Goal: Transaction & Acquisition: Purchase product/service

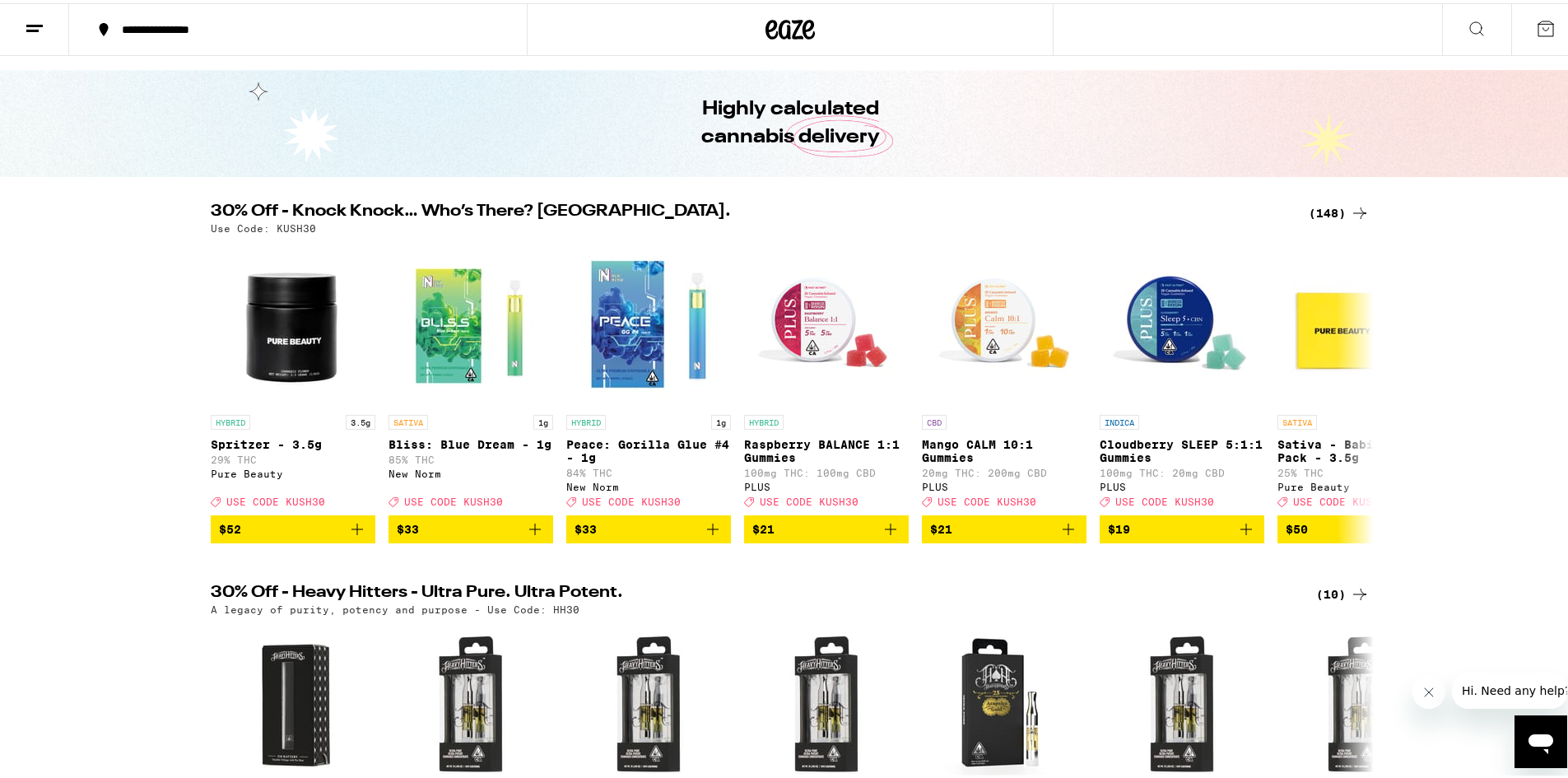
scroll to position [1, 0]
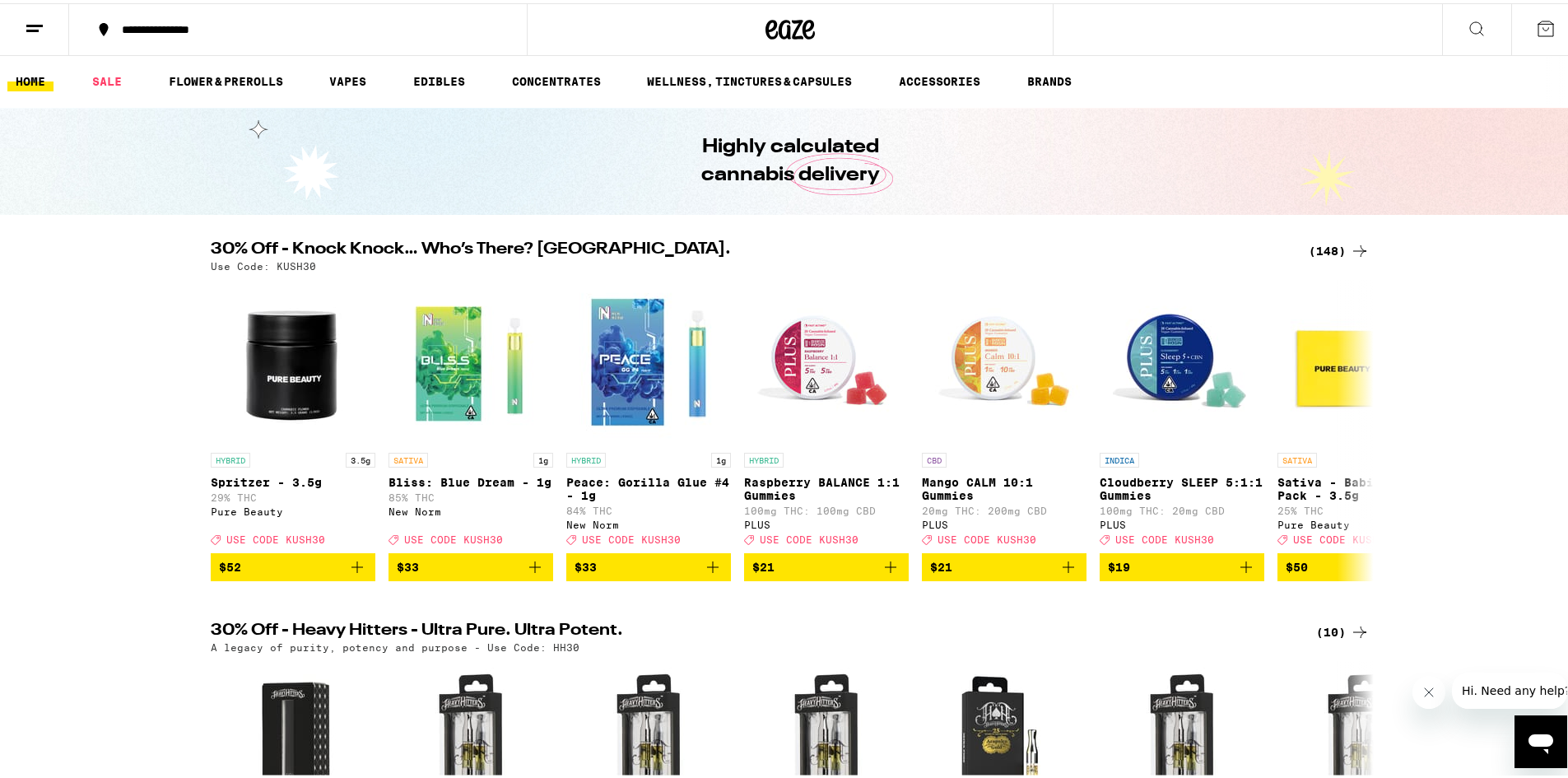
click at [1315, 251] on div "(148)" at bounding box center [1339, 248] width 61 height 19
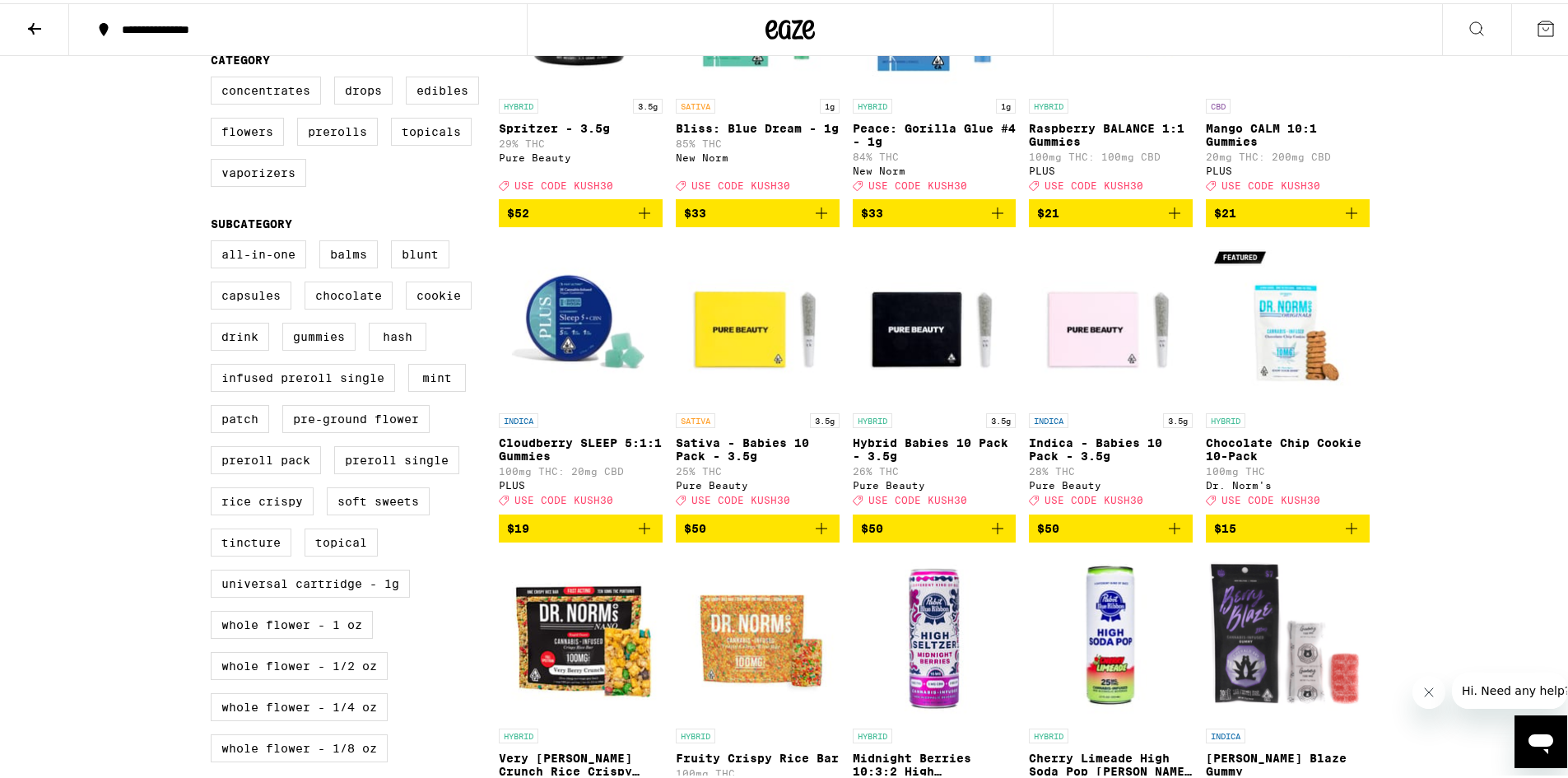
scroll to position [391, 0]
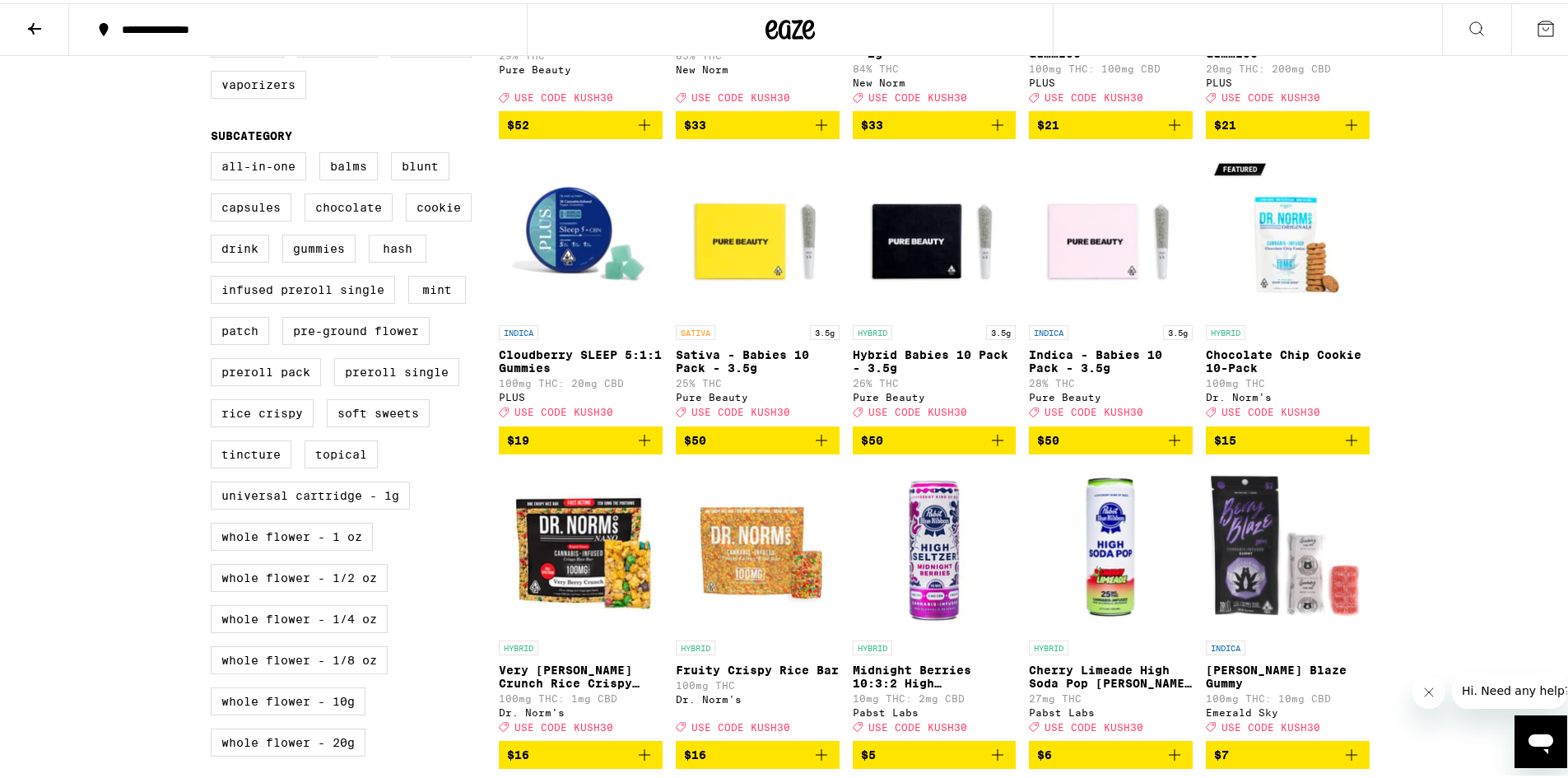
click at [641, 447] on icon "Add to bag" at bounding box center [644, 437] width 19 height 19
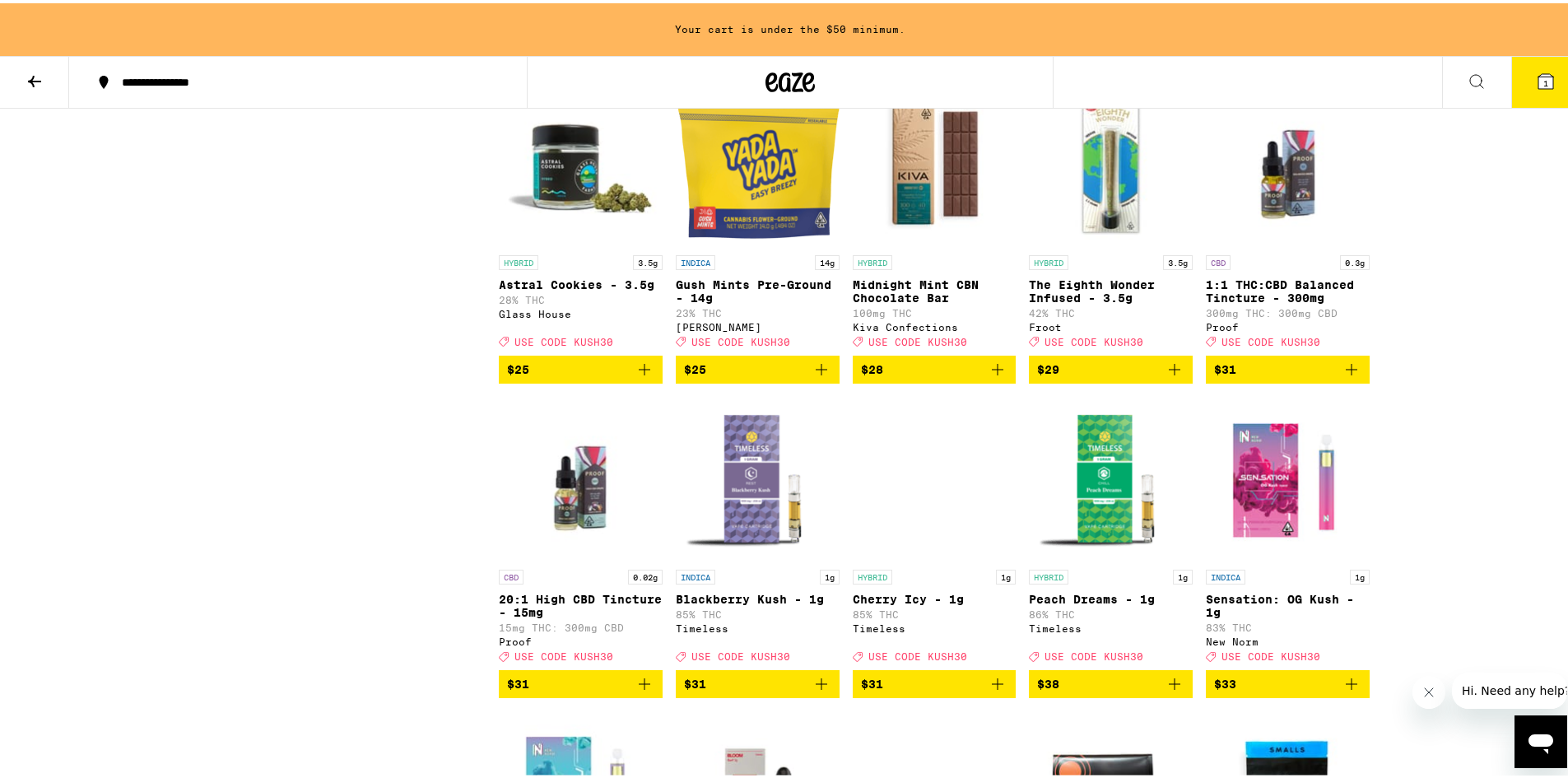
scroll to position [6798, 0]
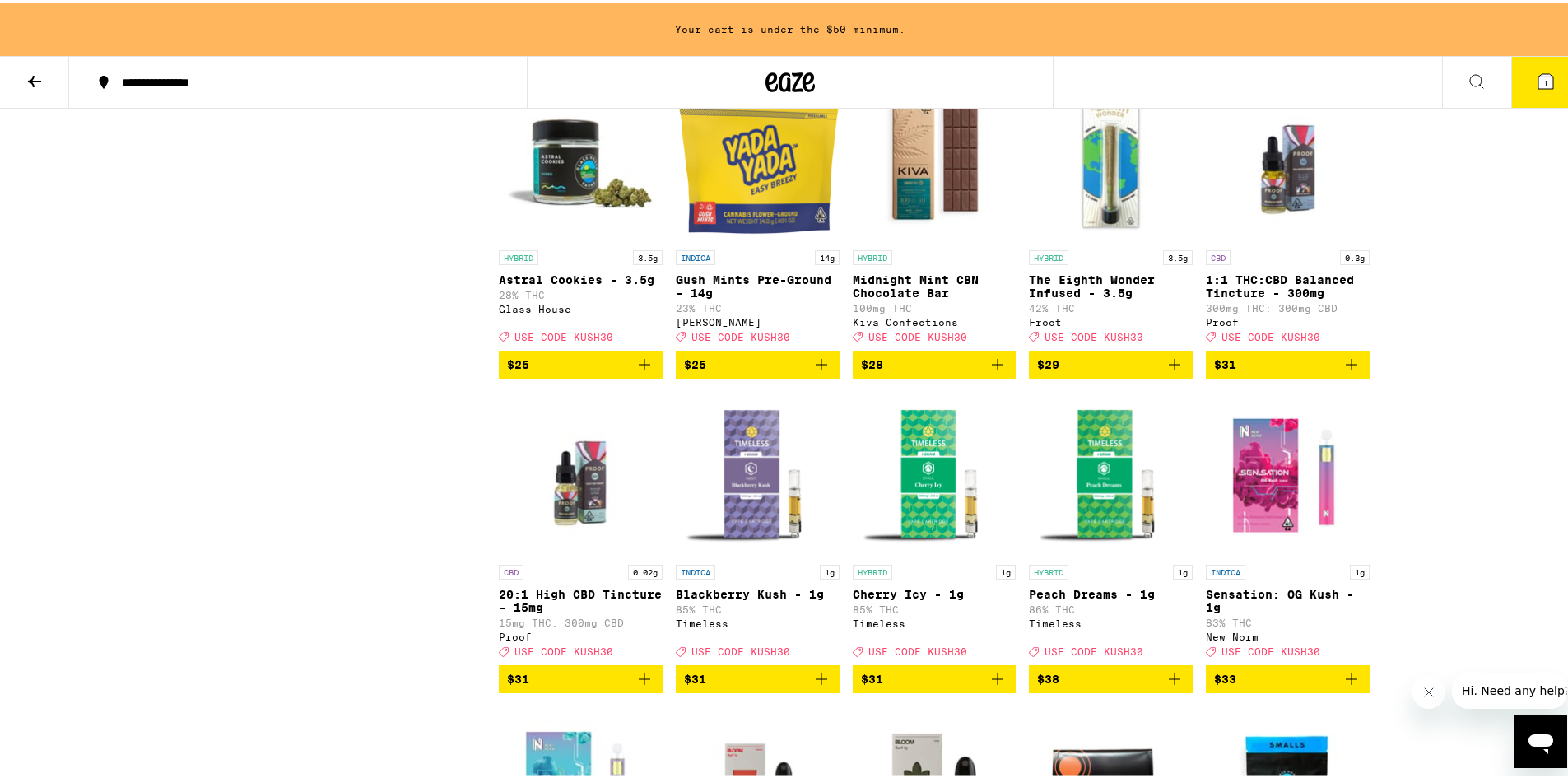
click at [812, 371] on icon "Add to bag" at bounding box center [821, 361] width 19 height 19
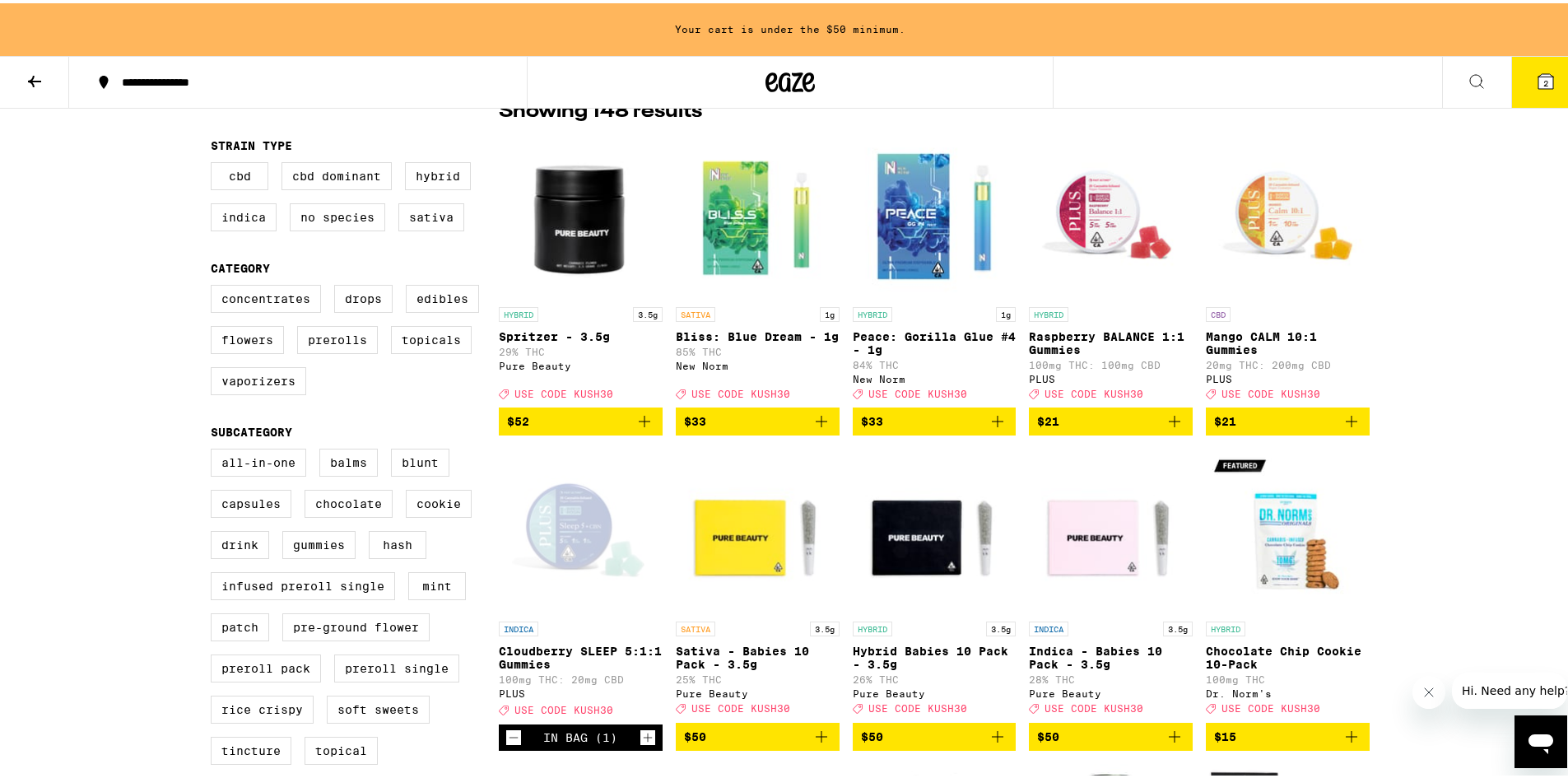
scroll to position [24, 0]
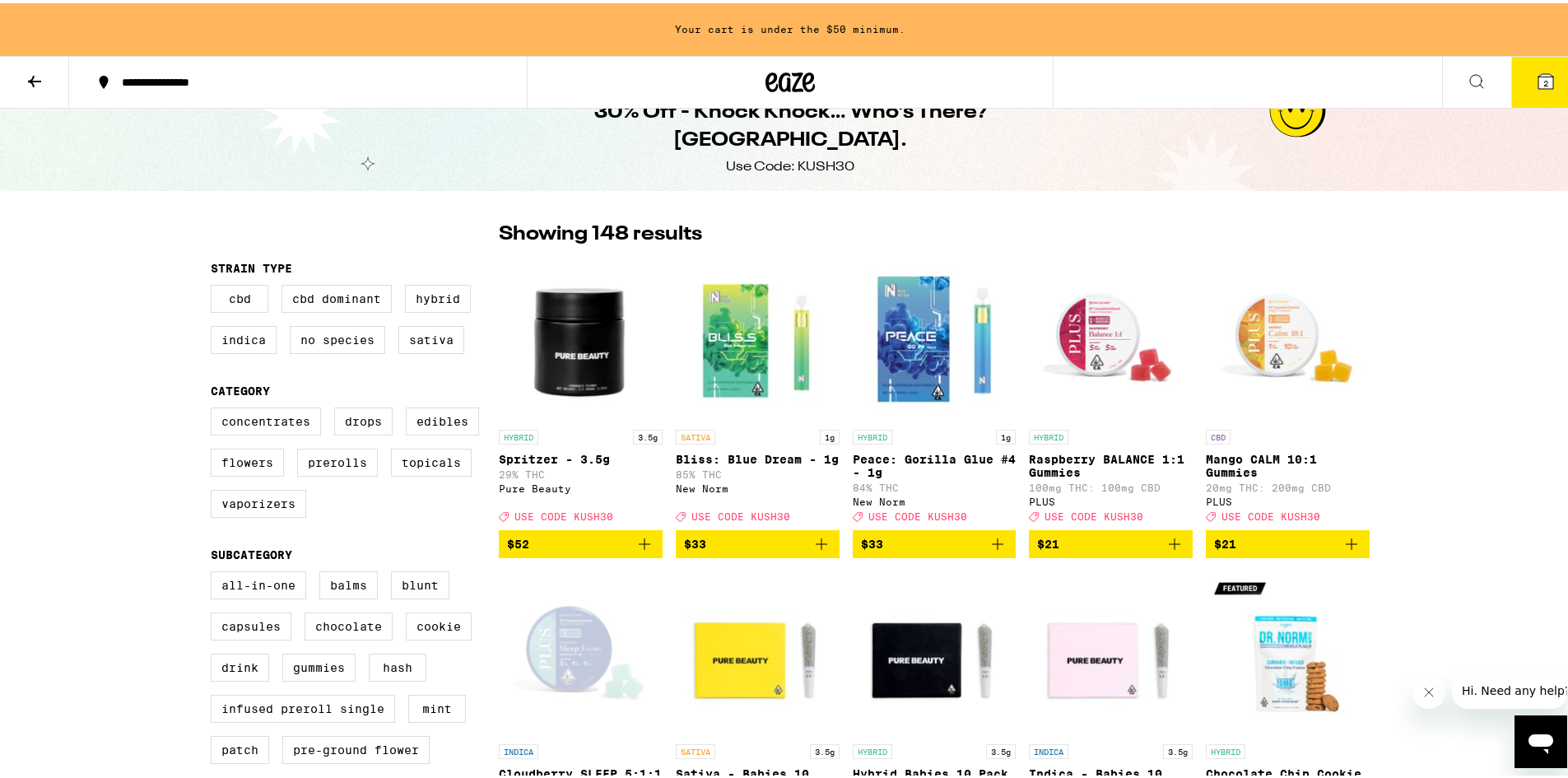
click at [229, 467] on label "Flowers" at bounding box center [247, 459] width 74 height 28
click at [215, 407] on input "Flowers" at bounding box center [214, 406] width 1 height 1
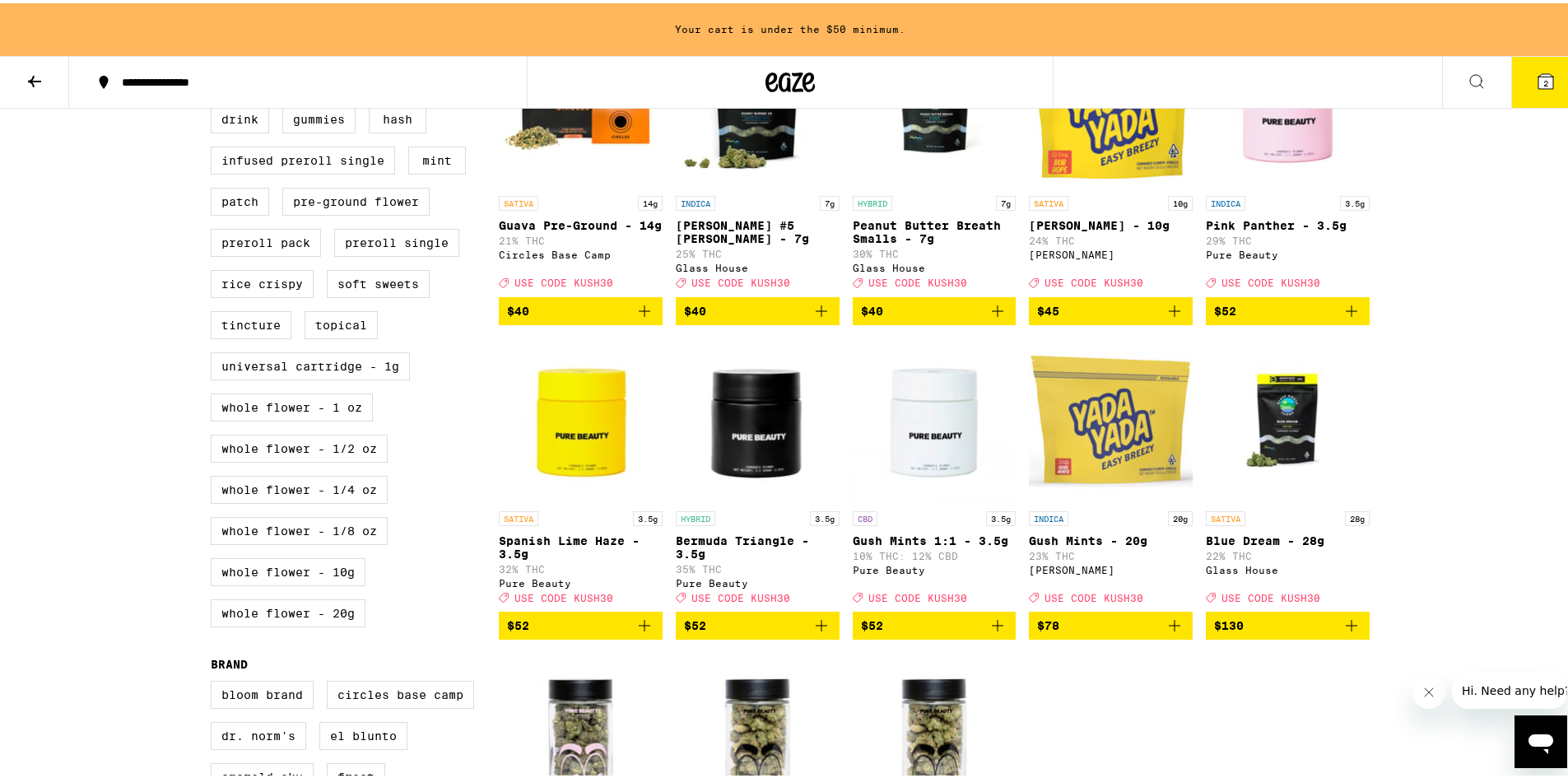
scroll to position [569, 0]
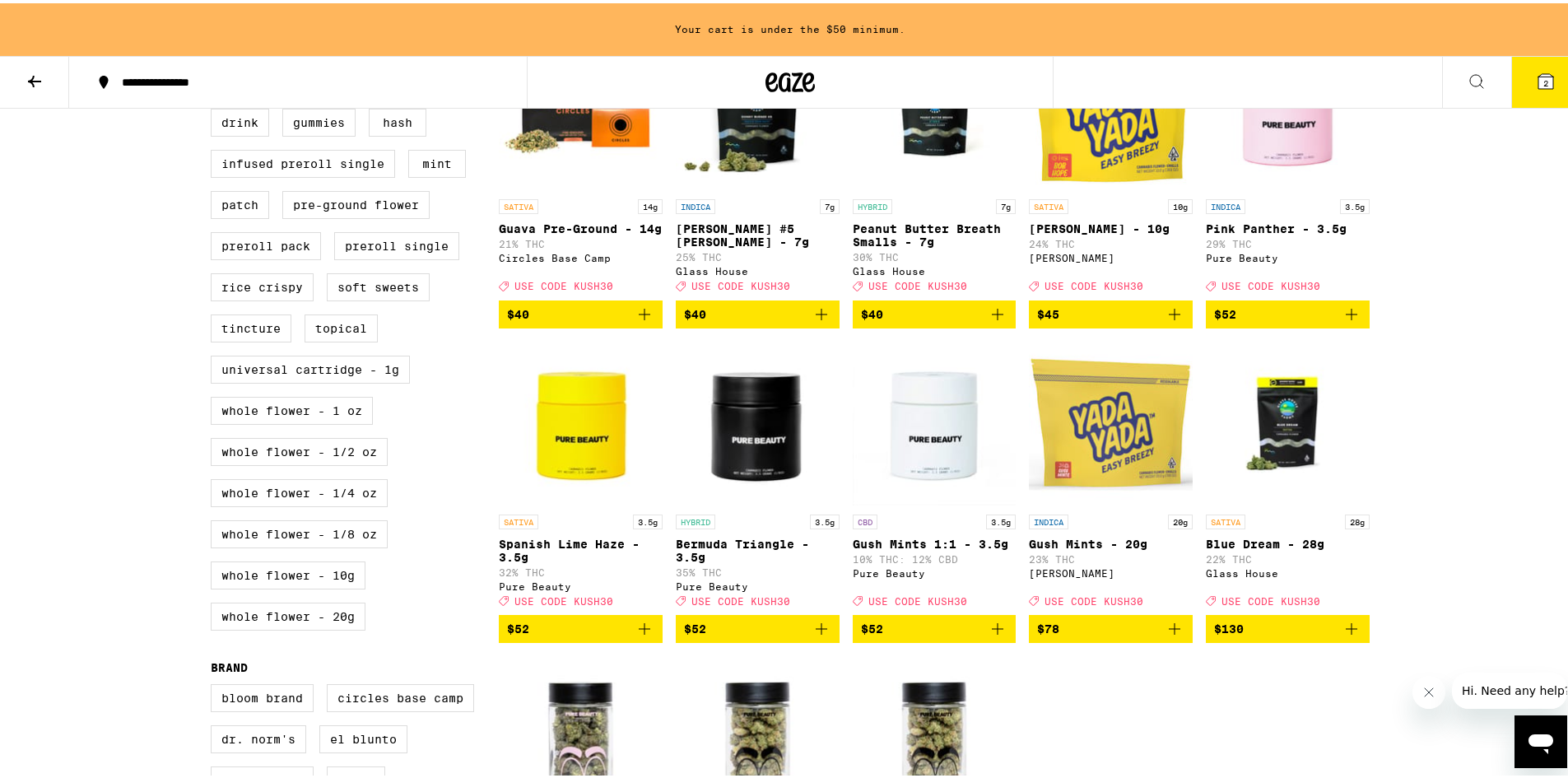
click at [634, 321] on icon "Add to bag" at bounding box center [644, 311] width 19 height 19
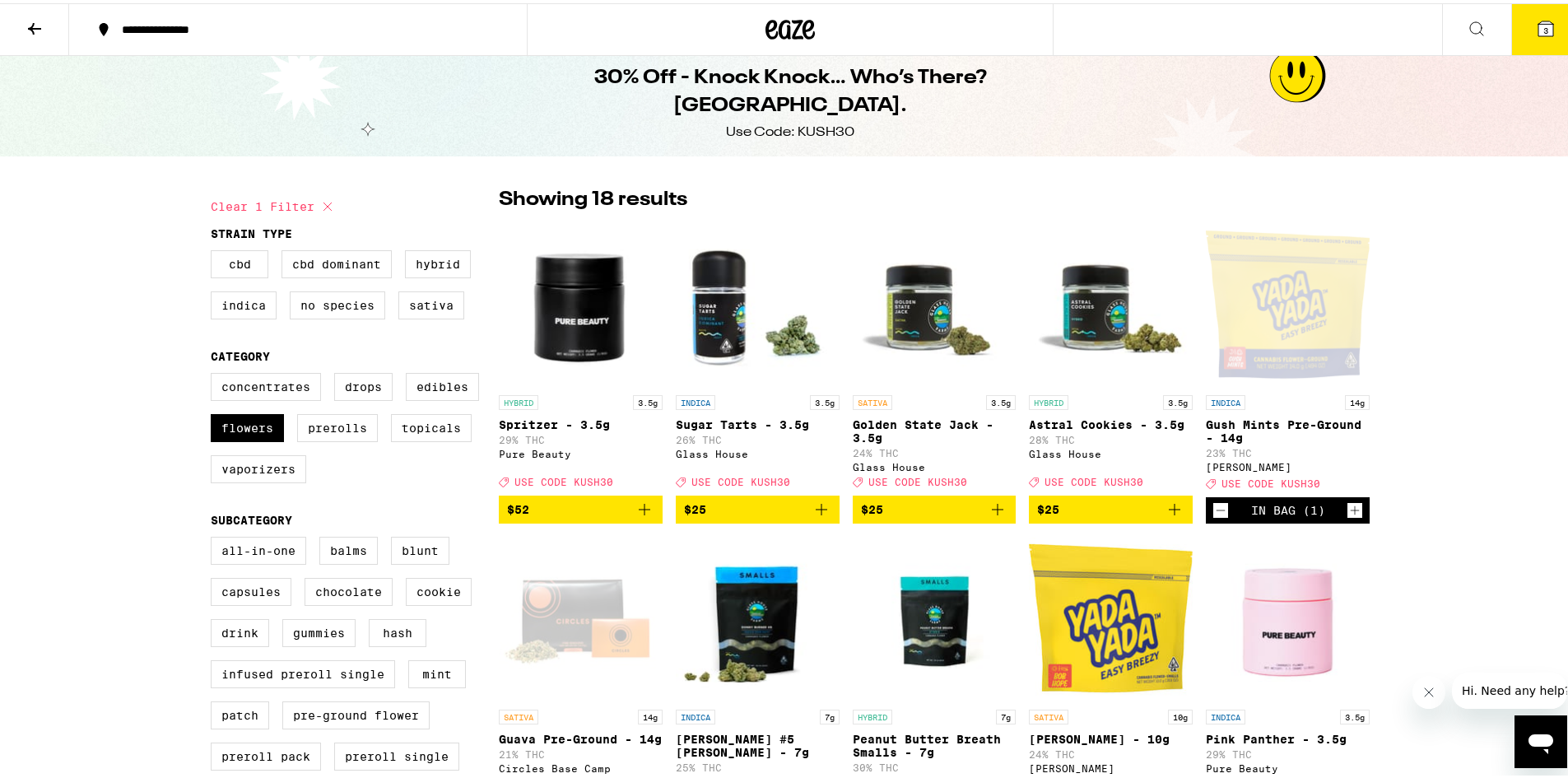
scroll to position [0, 0]
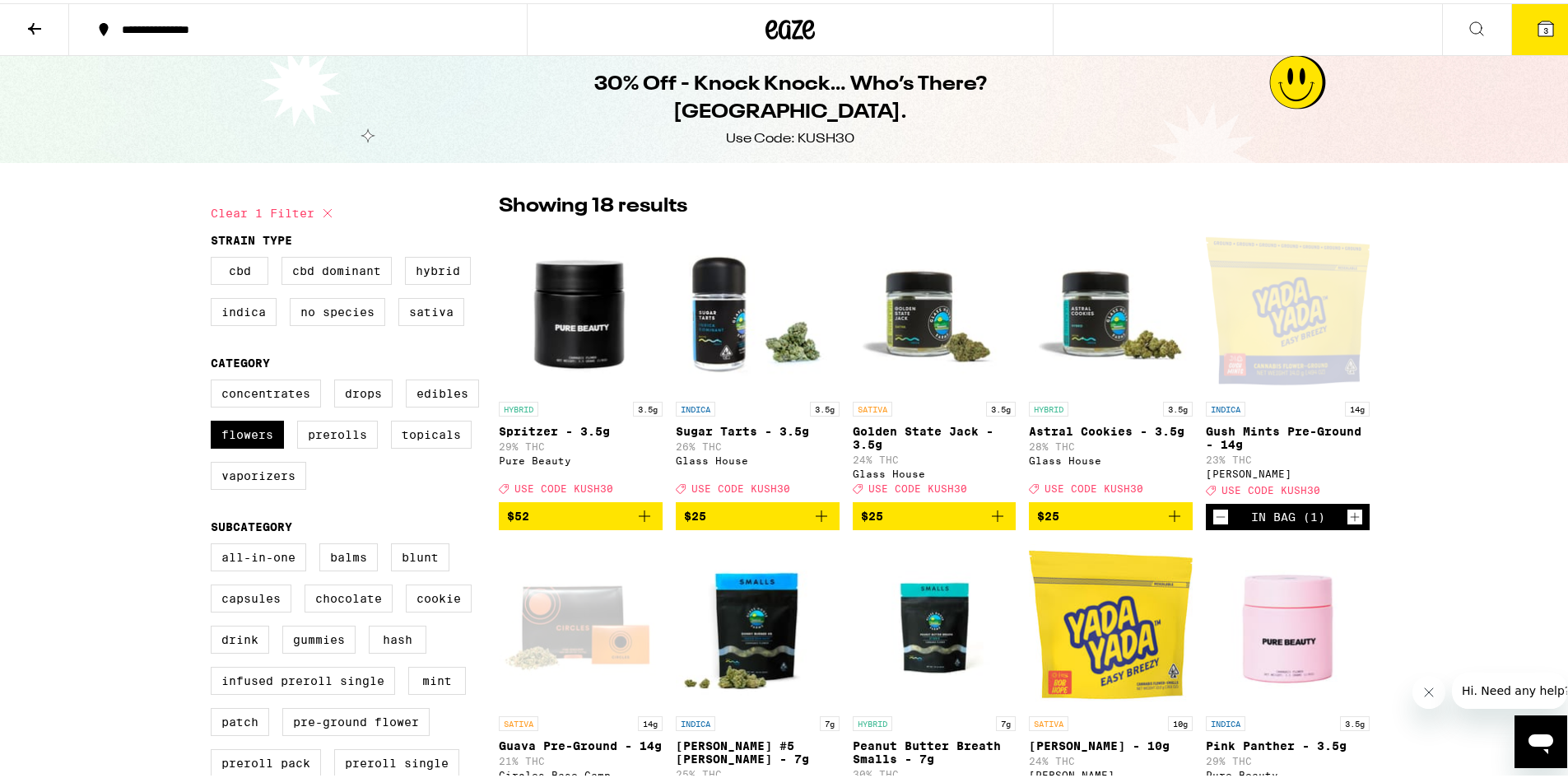
click at [232, 438] on label "Flowers" at bounding box center [247, 431] width 74 height 28
click at [215, 379] on input "Flowers" at bounding box center [214, 378] width 1 height 1
checkbox input "false"
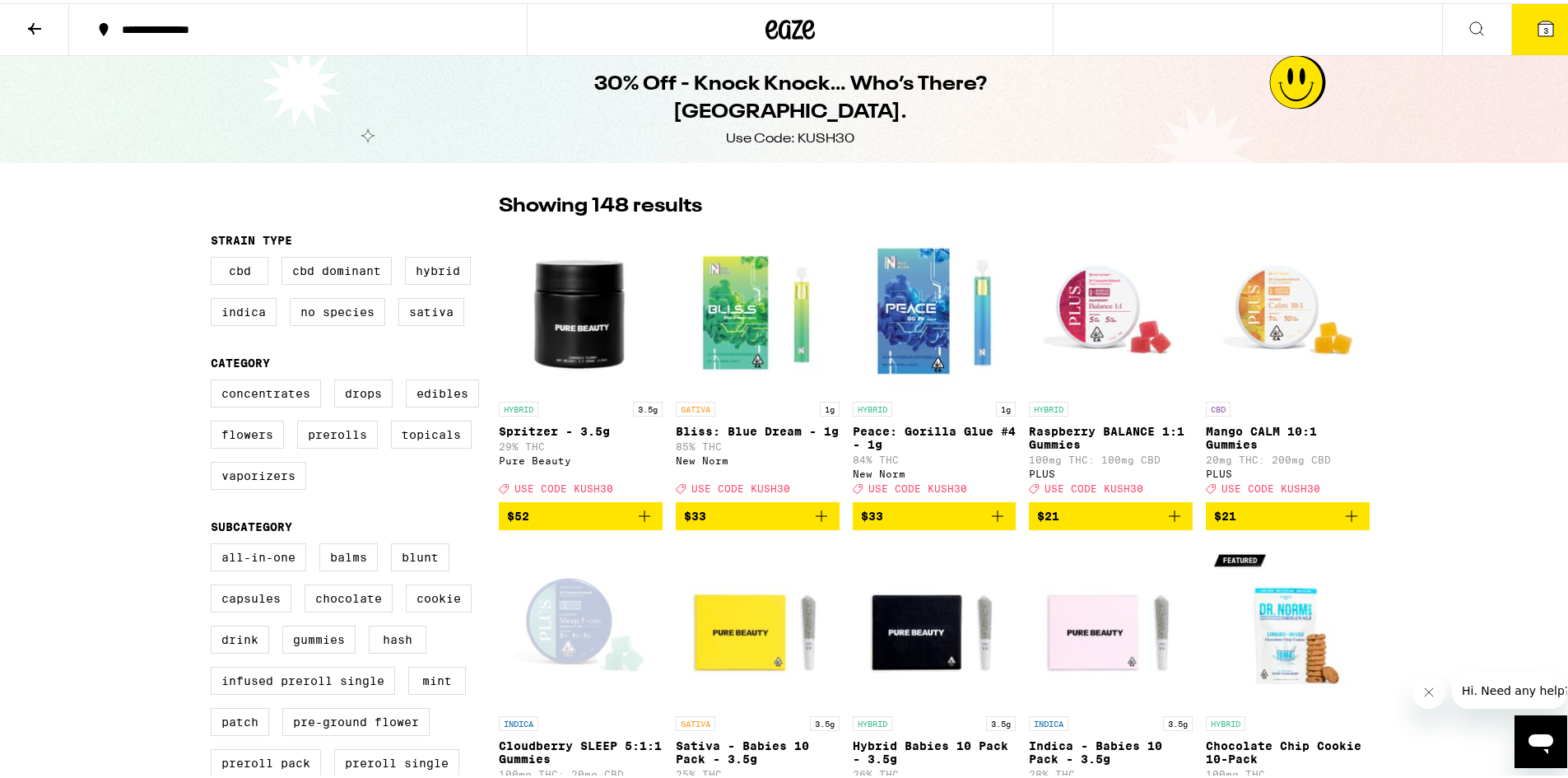
click at [242, 479] on label "Vaporizers" at bounding box center [258, 472] width 95 height 28
click at [215, 379] on input "Vaporizers" at bounding box center [214, 378] width 1 height 1
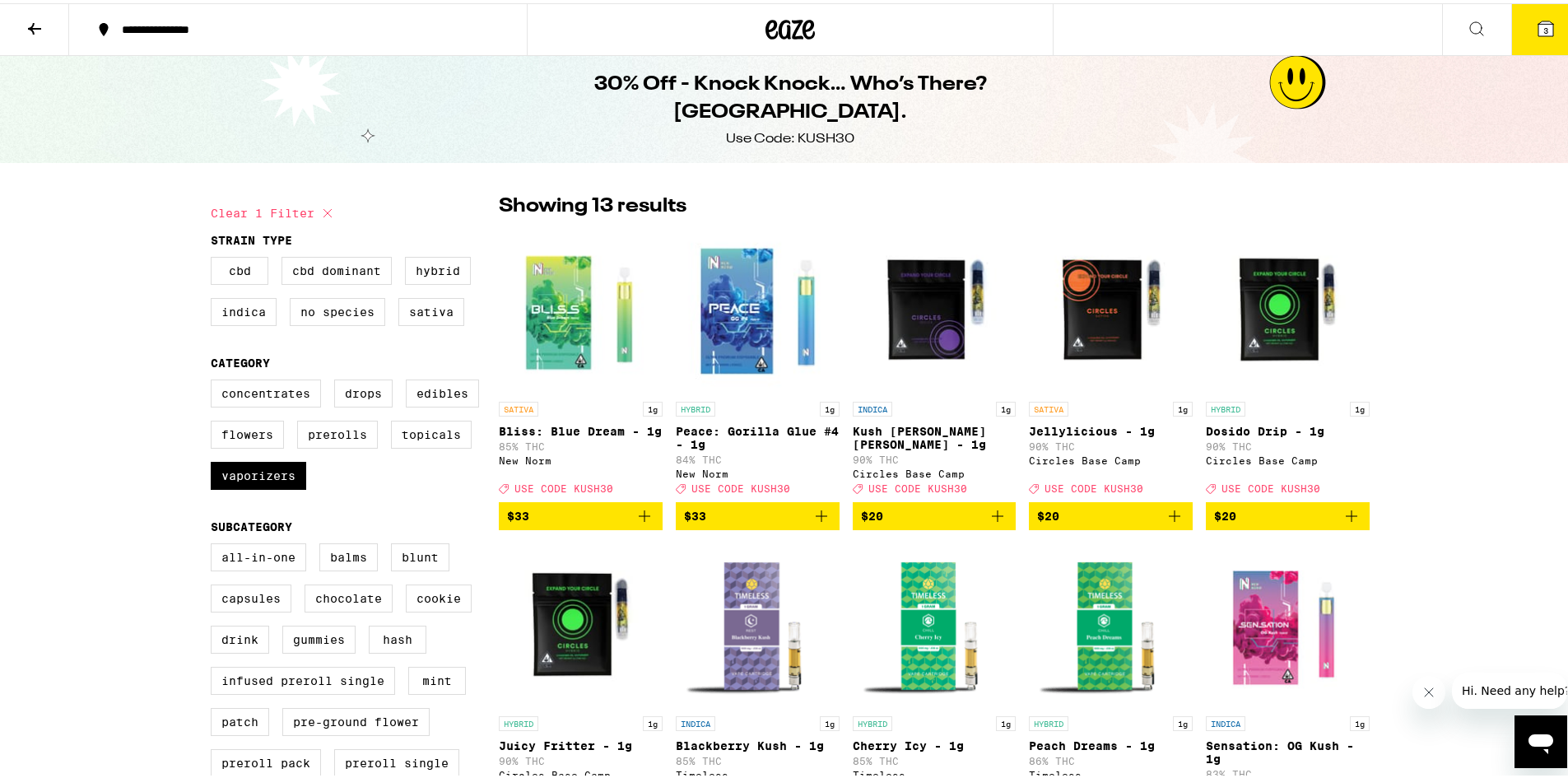
click at [225, 471] on label "Vaporizers" at bounding box center [258, 472] width 95 height 28
click at [215, 379] on input "Vaporizers" at bounding box center [214, 378] width 1 height 1
checkbox input "false"
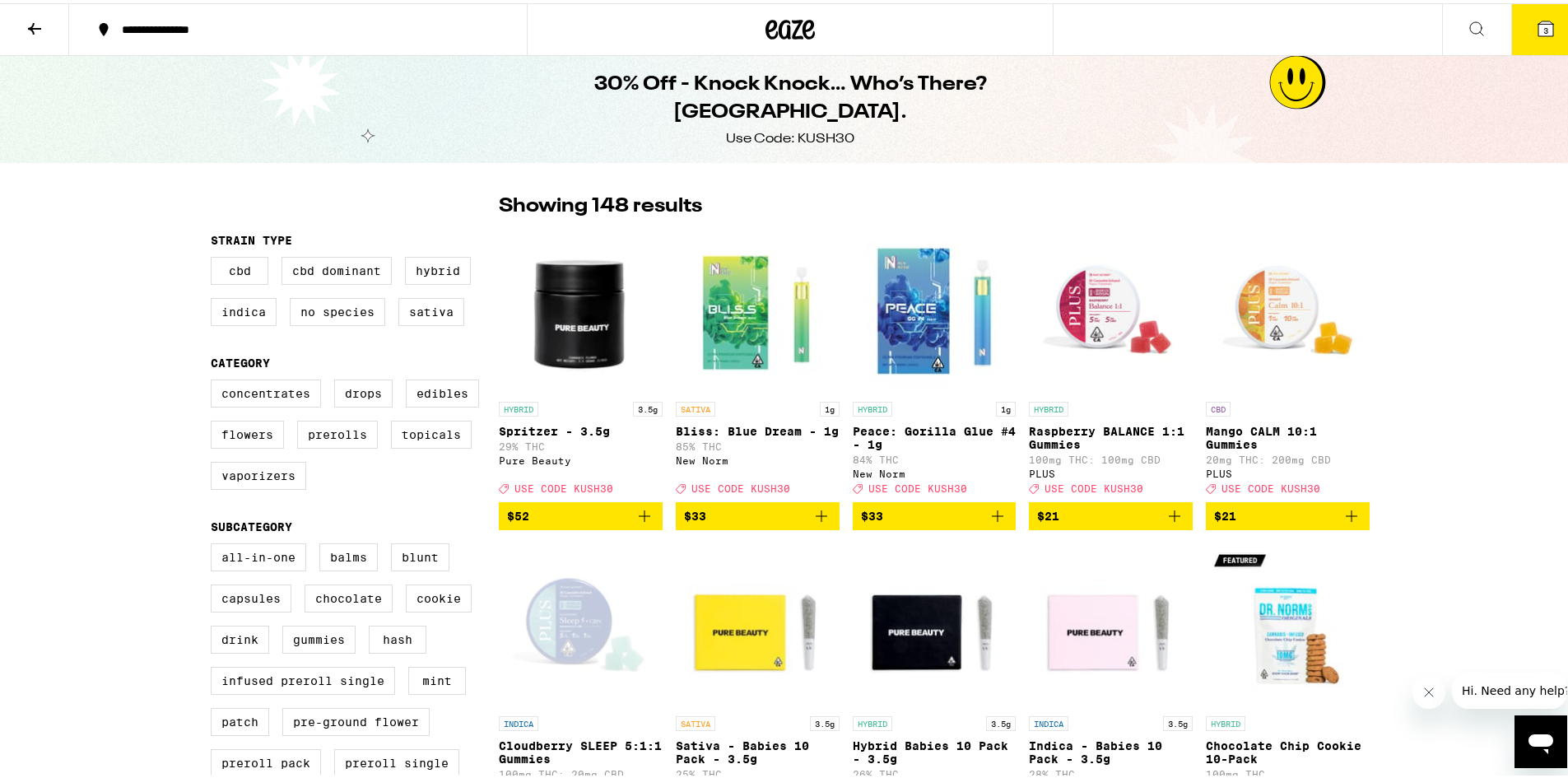
click at [248, 394] on label "Concentrates" at bounding box center [265, 389] width 111 height 28
click at [215, 379] on input "Concentrates" at bounding box center [214, 378] width 1 height 1
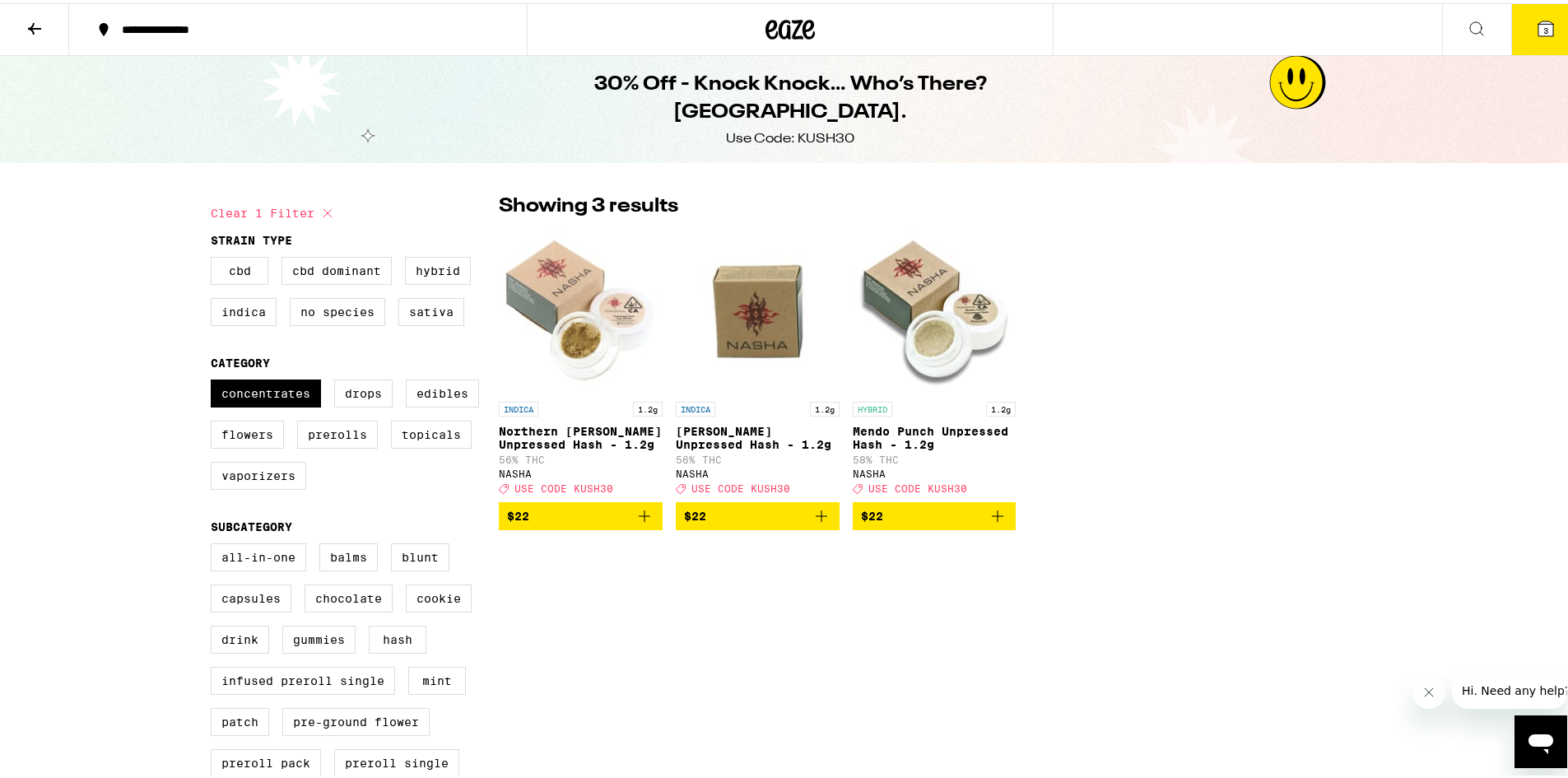
click at [819, 523] on icon "Add to bag" at bounding box center [821, 512] width 19 height 19
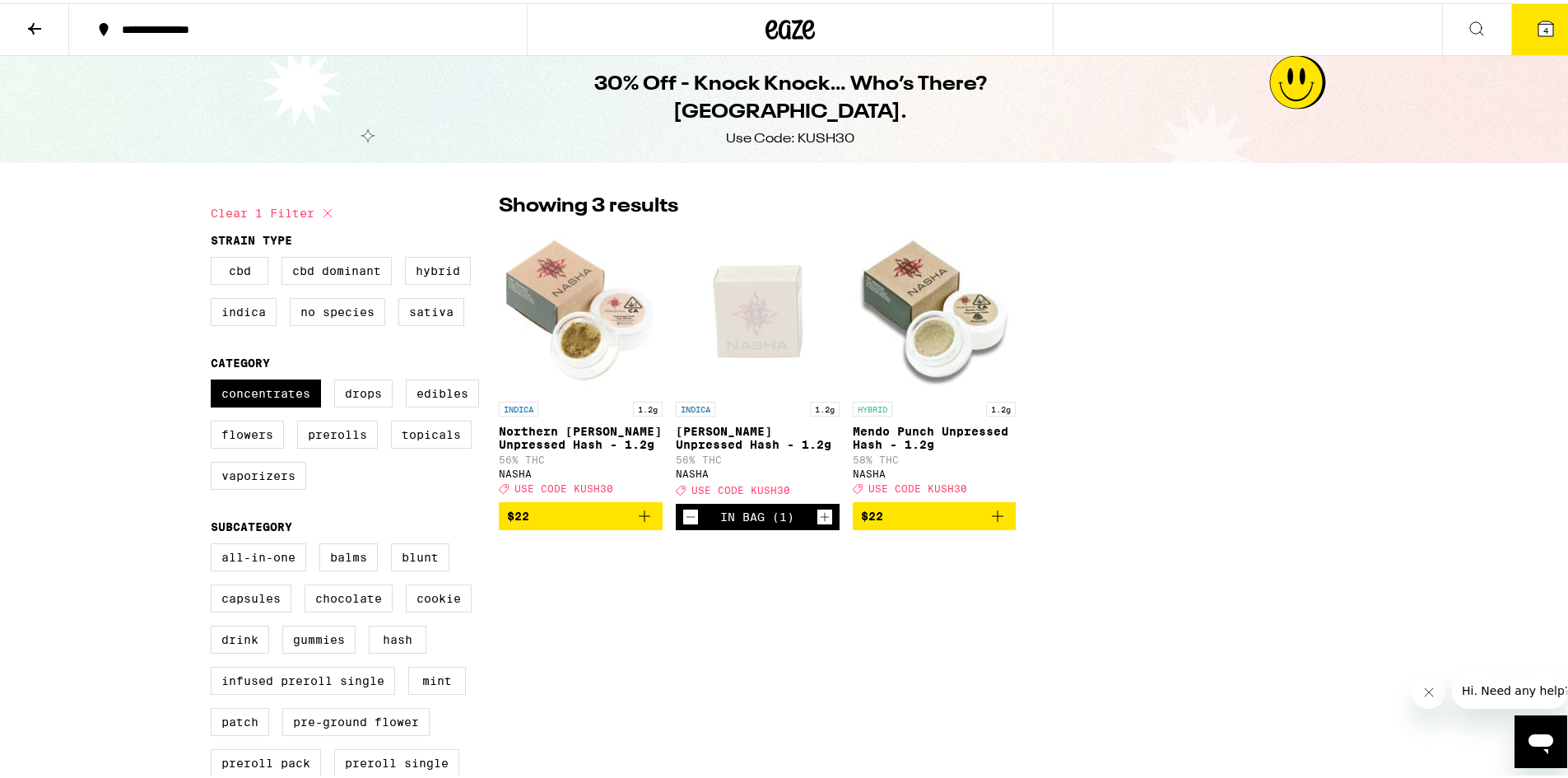
click at [271, 386] on label "Concentrates" at bounding box center [265, 389] width 111 height 28
click at [215, 379] on input "Concentrates" at bounding box center [214, 378] width 1 height 1
checkbox input "false"
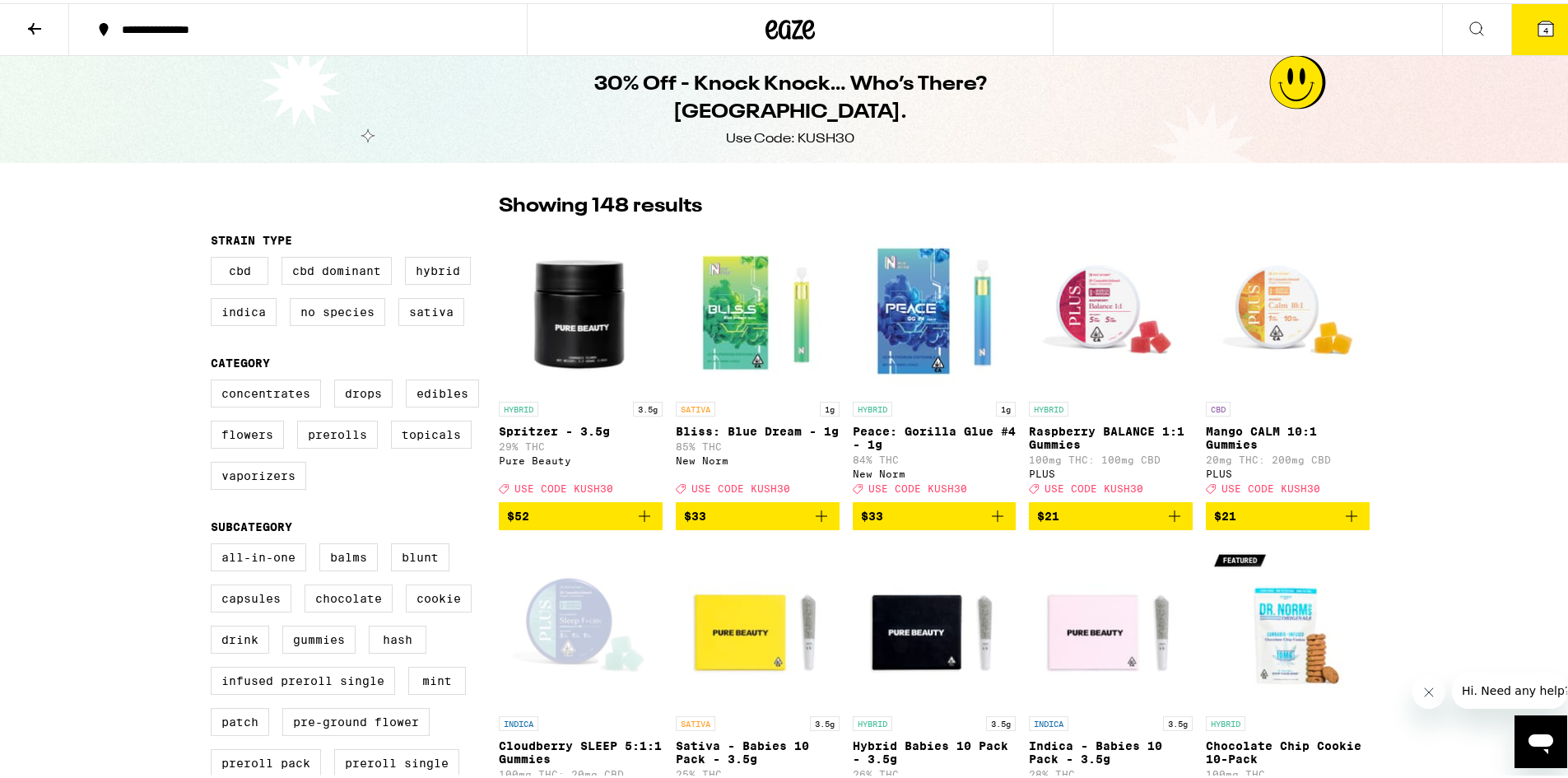
click at [45, 26] on button at bounding box center [35, 26] width 69 height 52
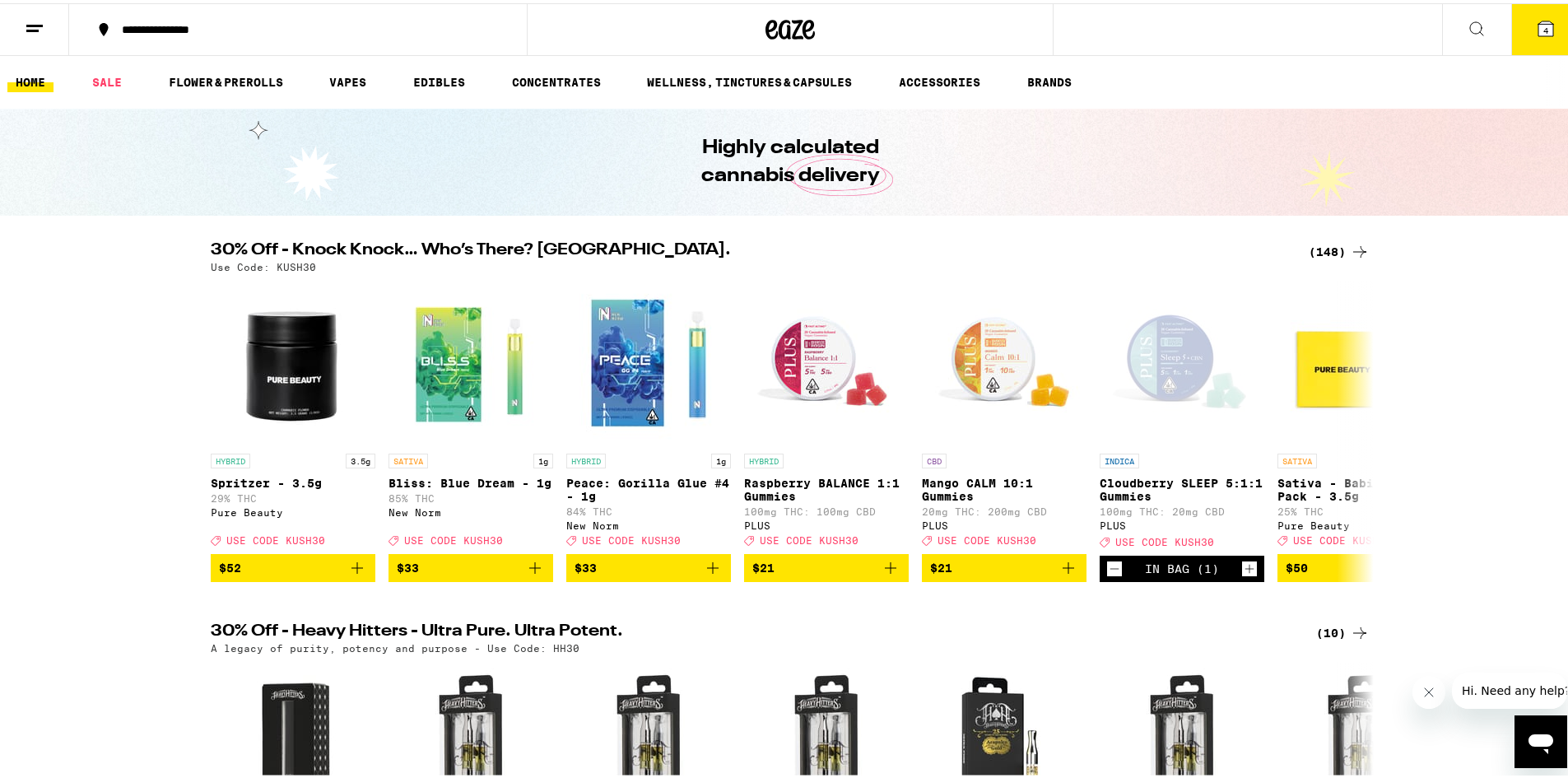
click at [1059, 89] on link "BRANDS" at bounding box center [1049, 79] width 61 height 19
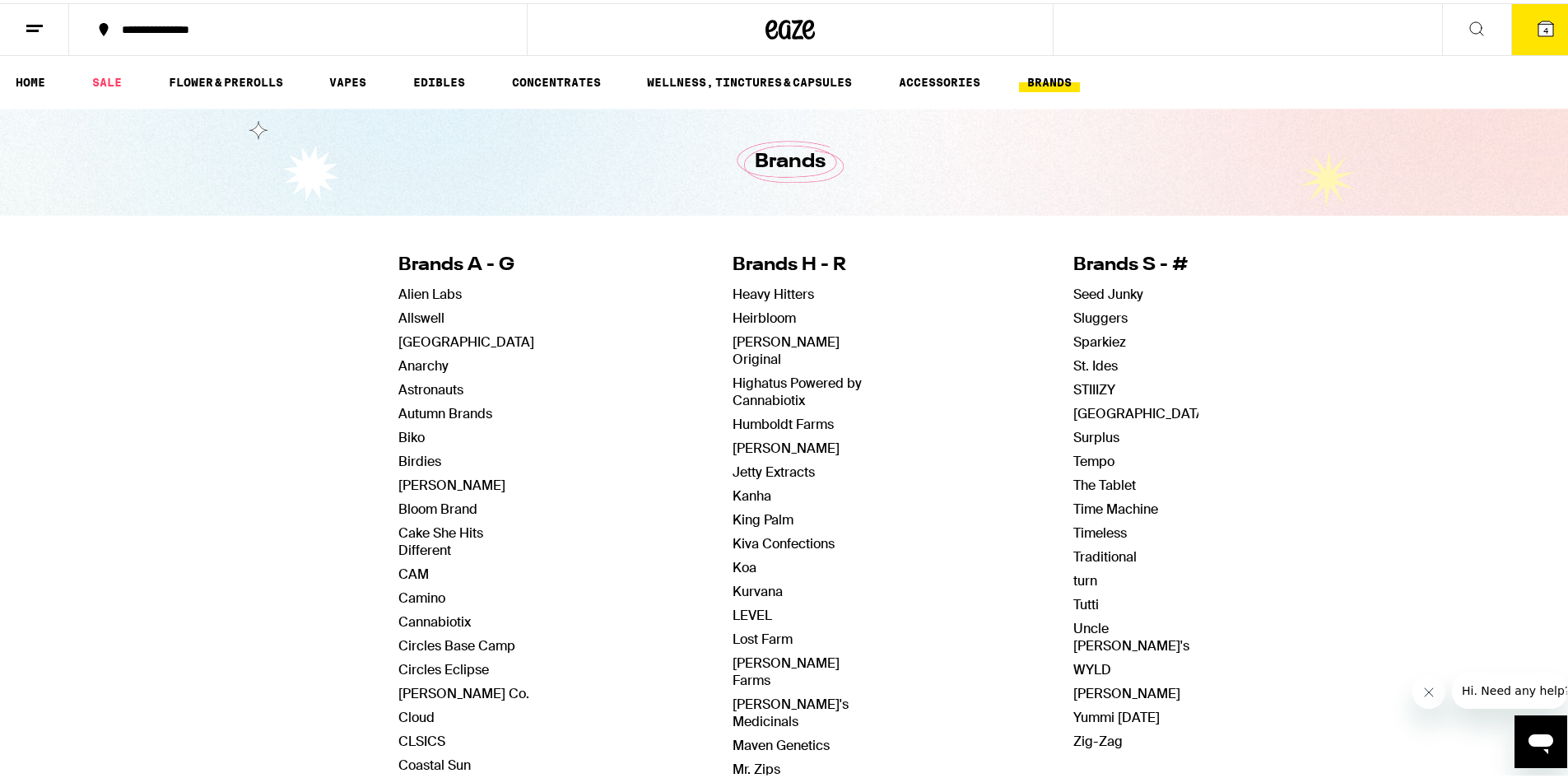
click at [1083, 382] on link "STIIIZY" at bounding box center [1095, 386] width 42 height 17
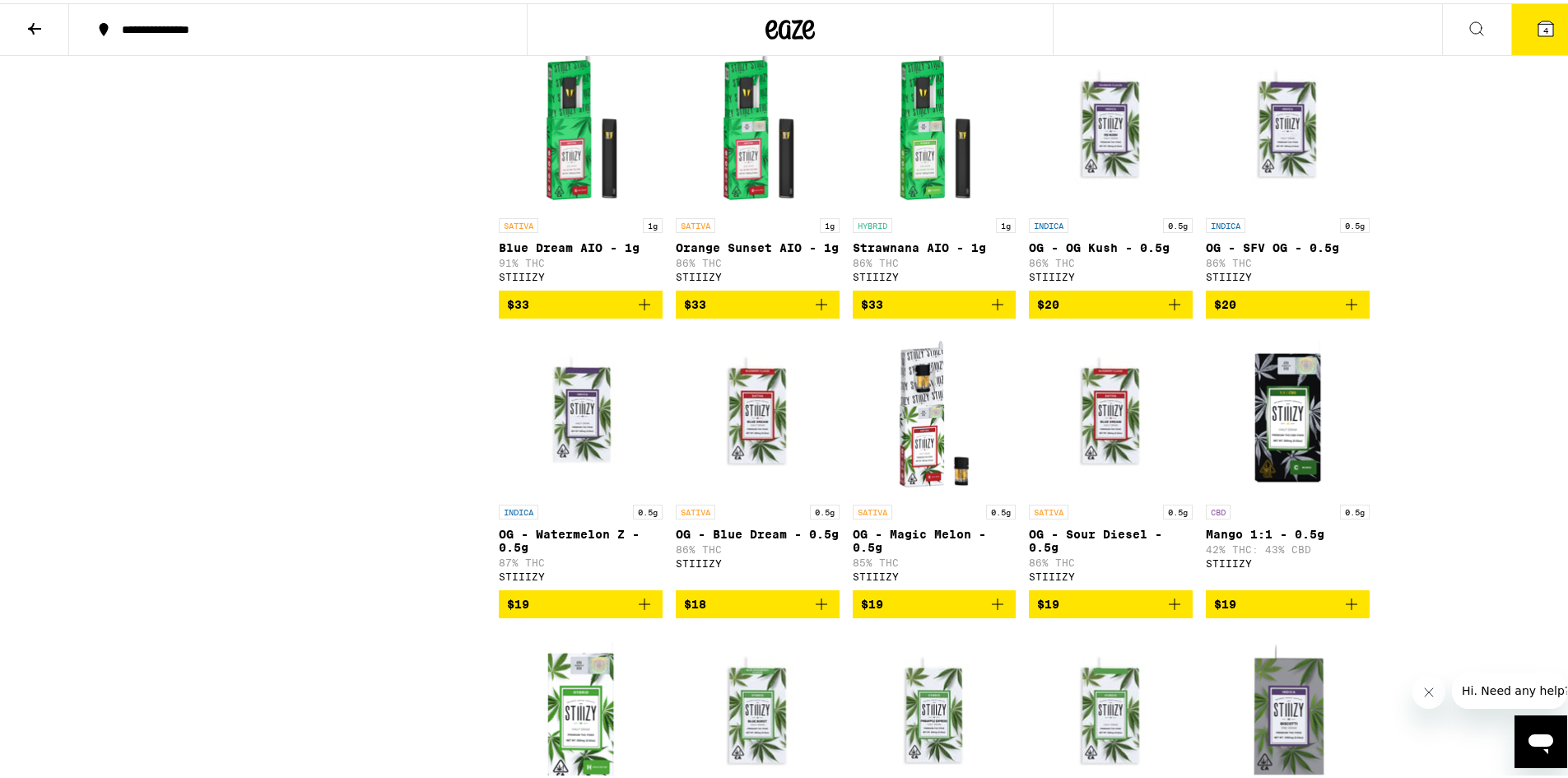
scroll to position [1079, 0]
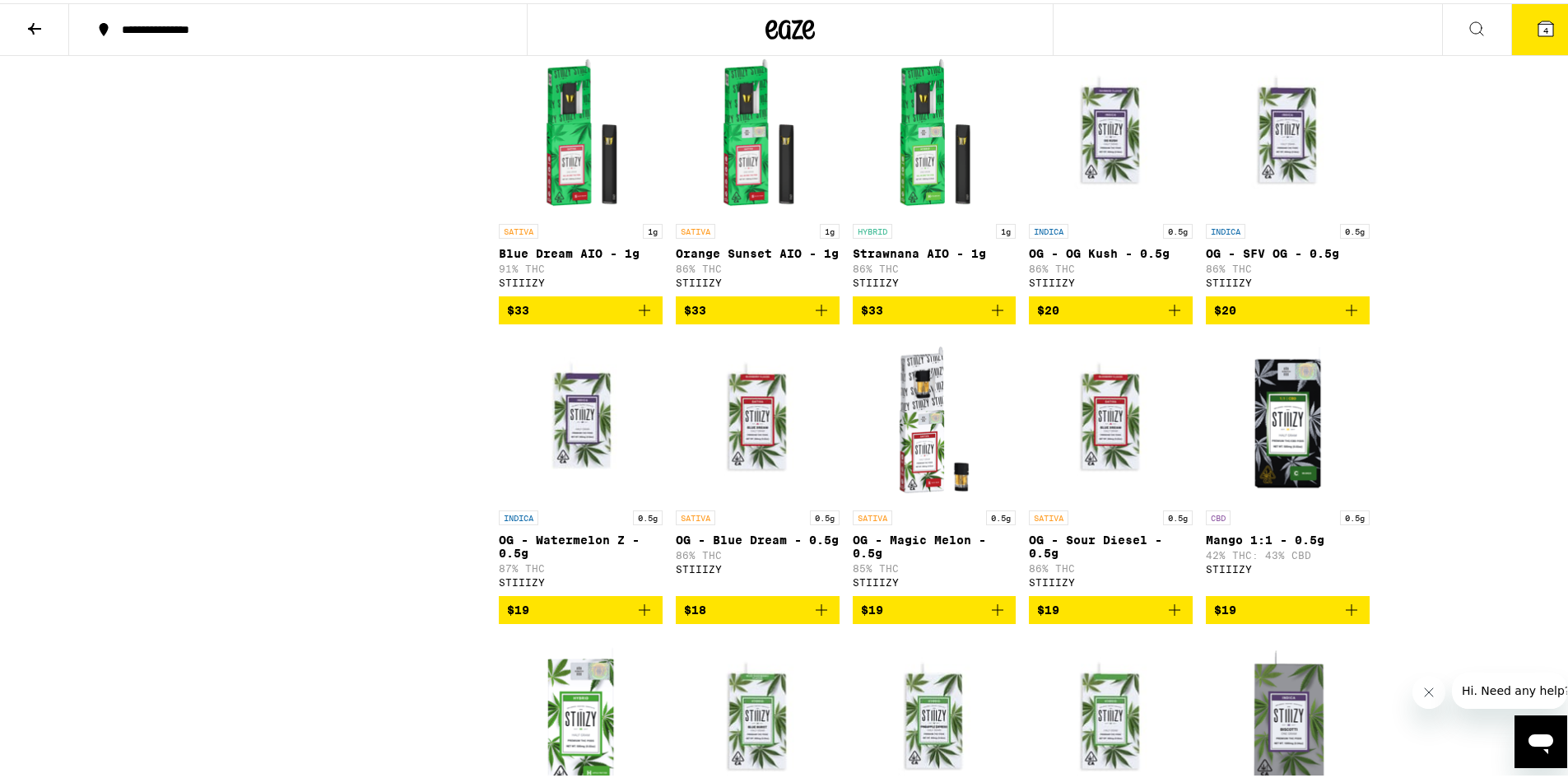
click at [990, 317] on icon "Add to bag" at bounding box center [997, 307] width 19 height 19
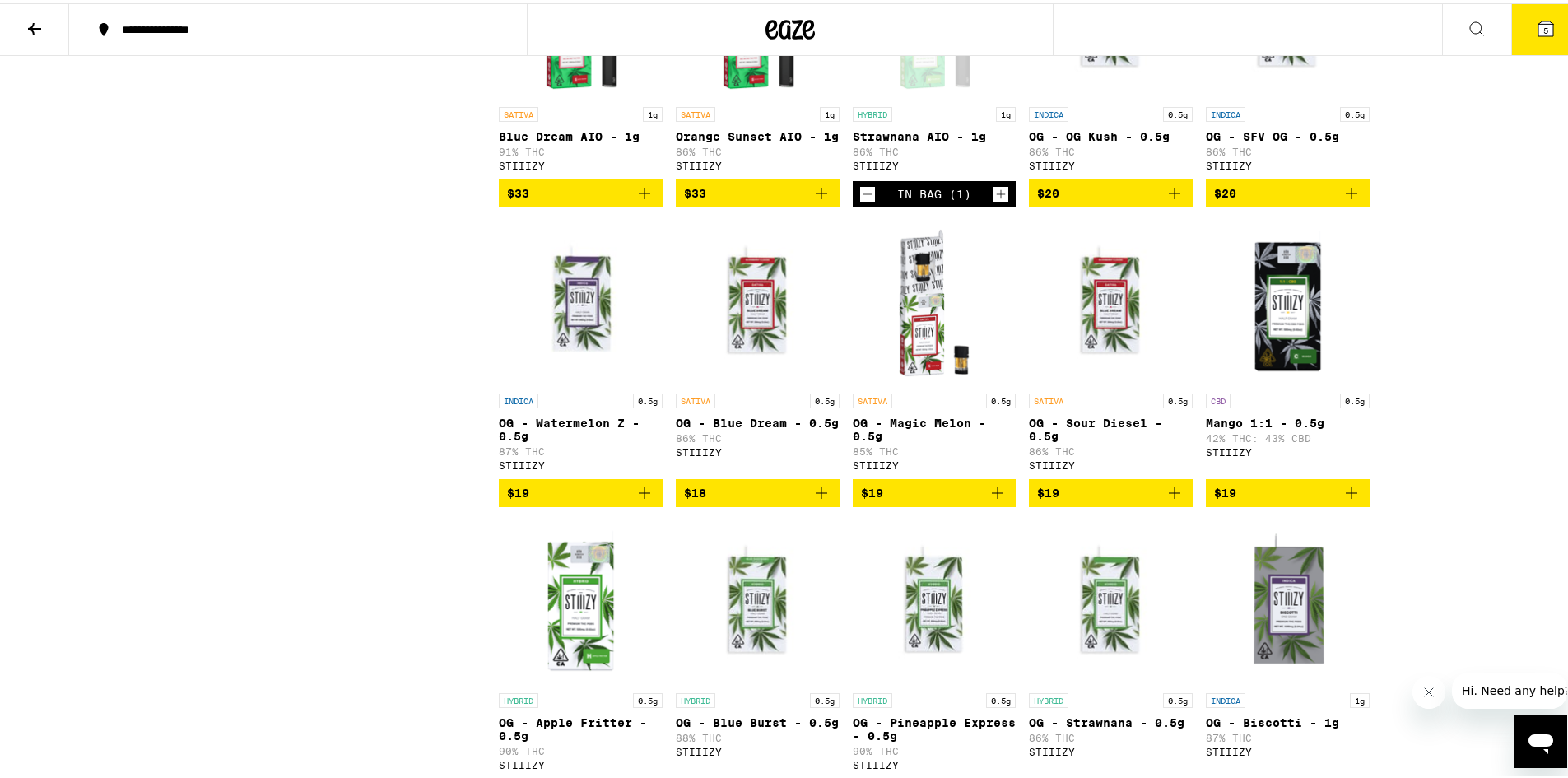
scroll to position [1053, 0]
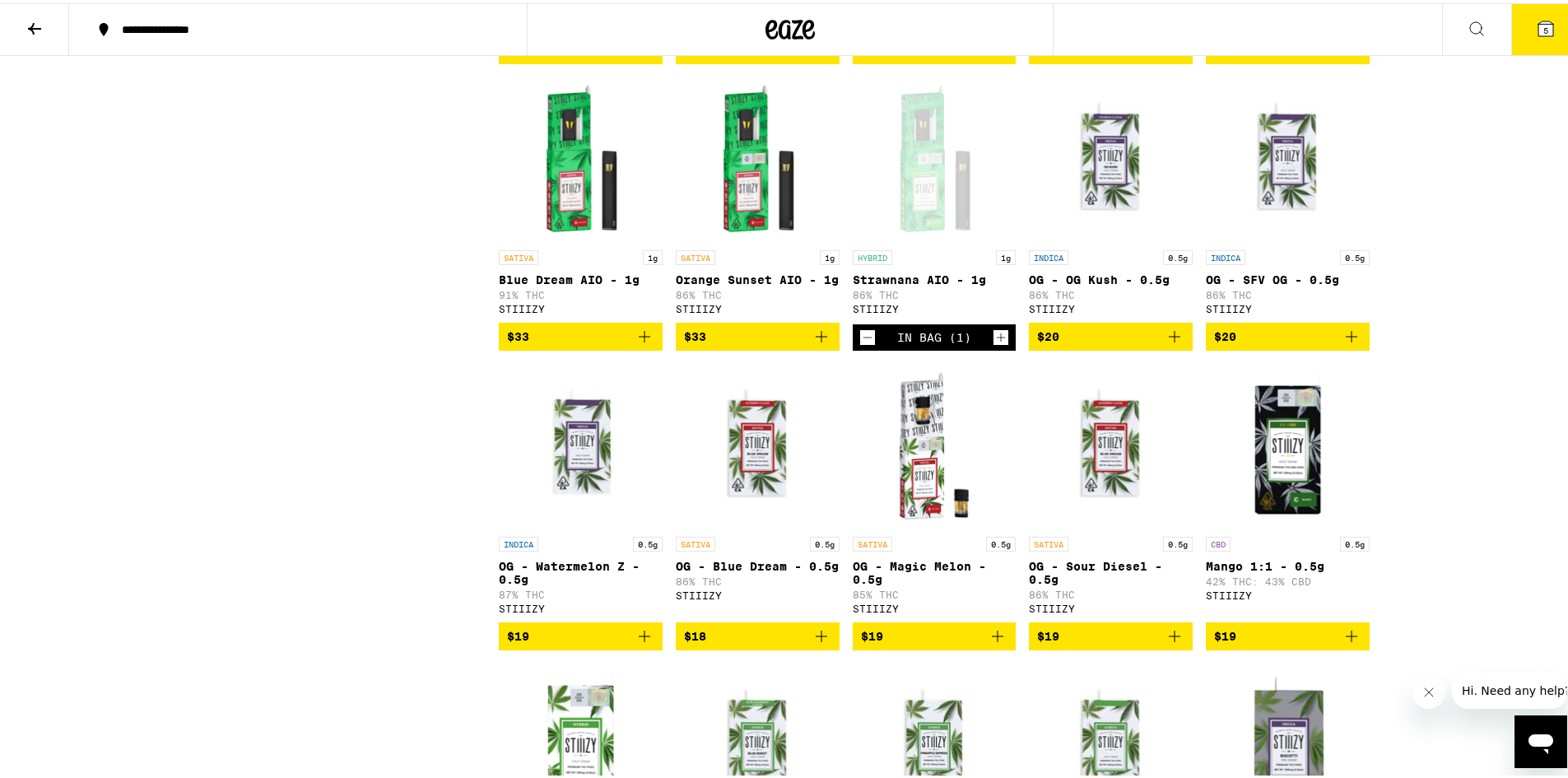
click at [860, 344] on icon "Decrement" at bounding box center [868, 334] width 15 height 19
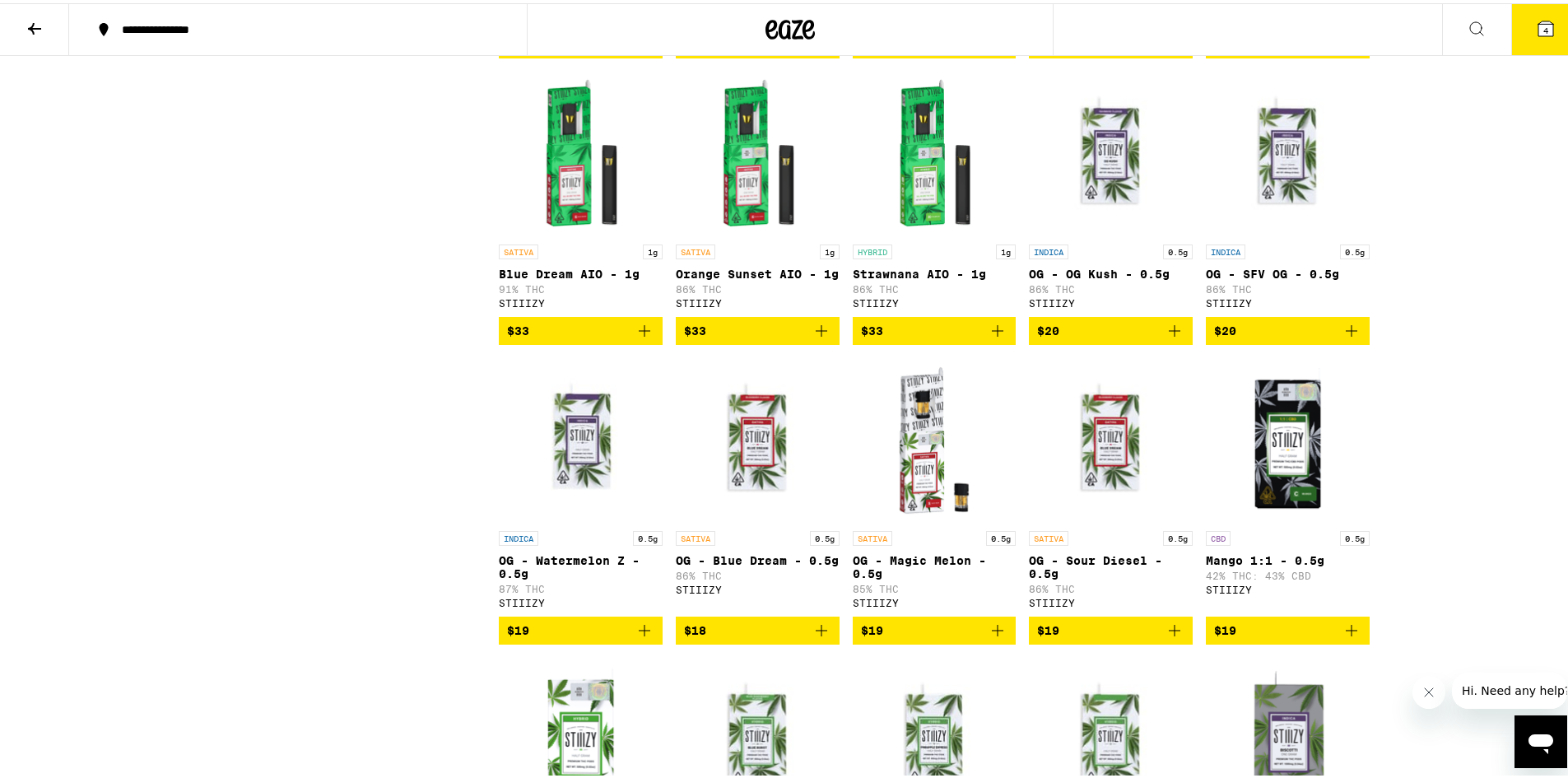
scroll to position [1060, 0]
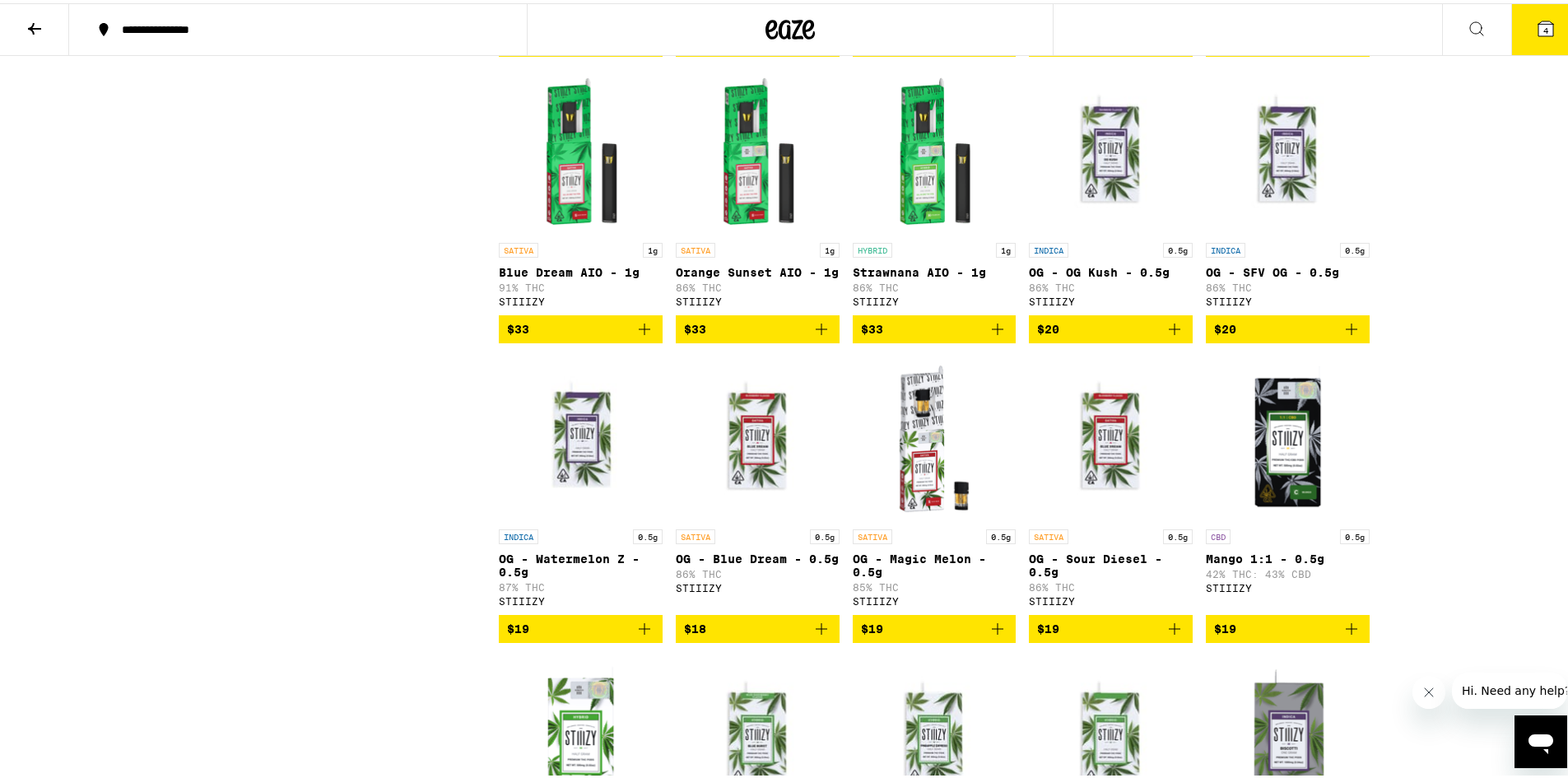
click at [914, 199] on img "Open page for Strawnana AIO - 1g from STIIIZY" at bounding box center [934, 149] width 164 height 165
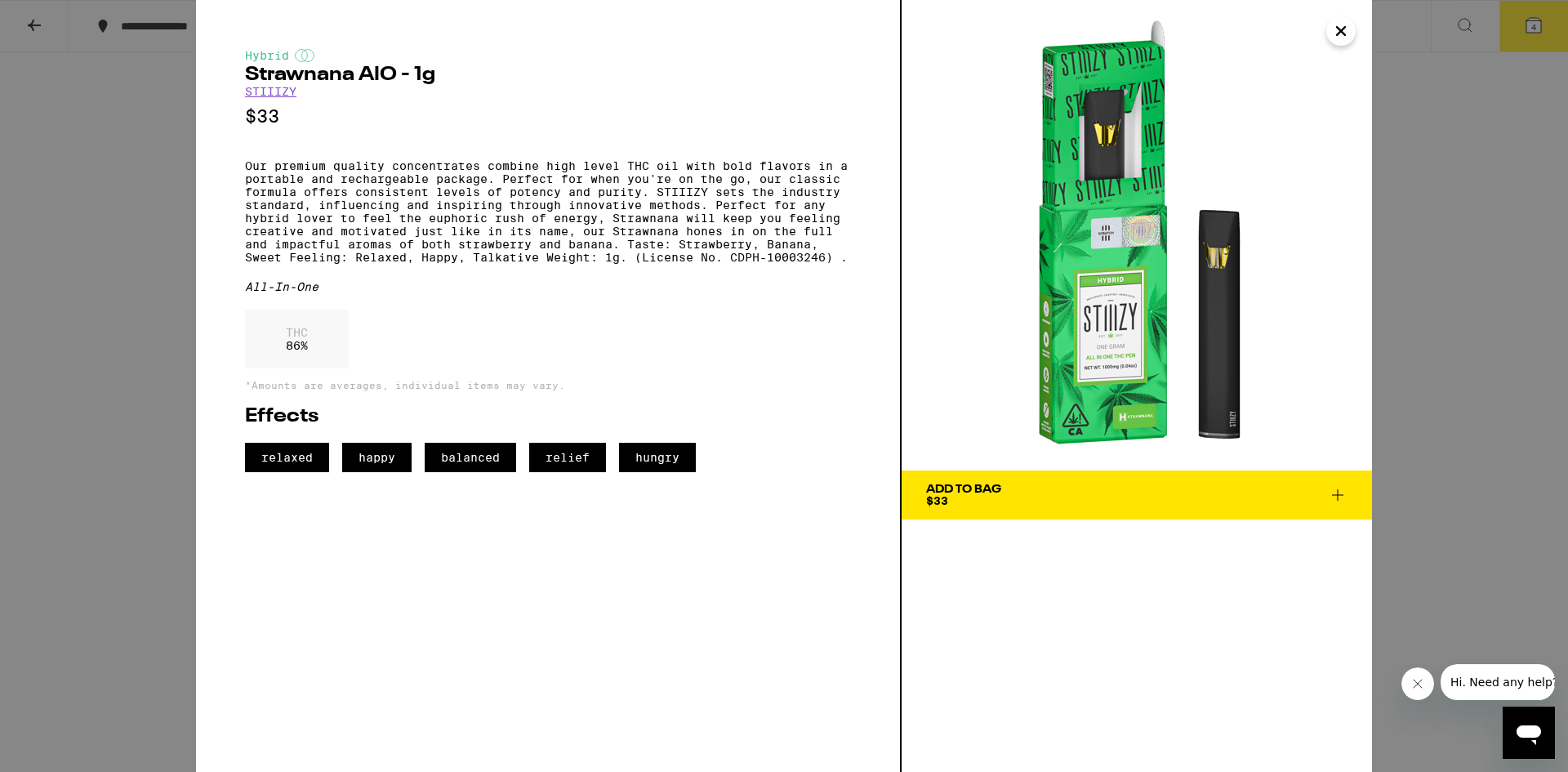
click at [1342, 23] on icon "Close" at bounding box center [1340, 30] width 19 height 24
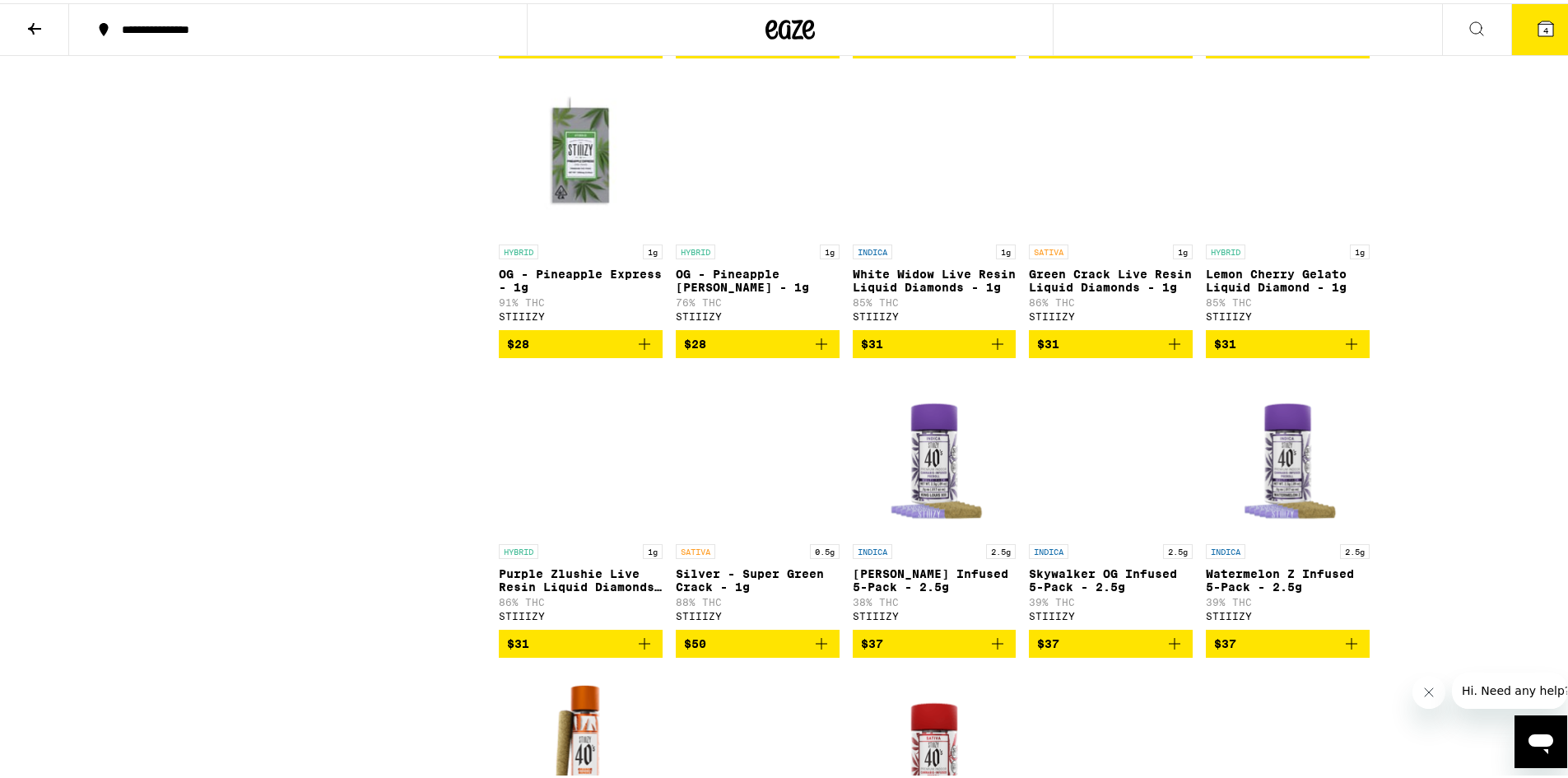
scroll to position [2538, 0]
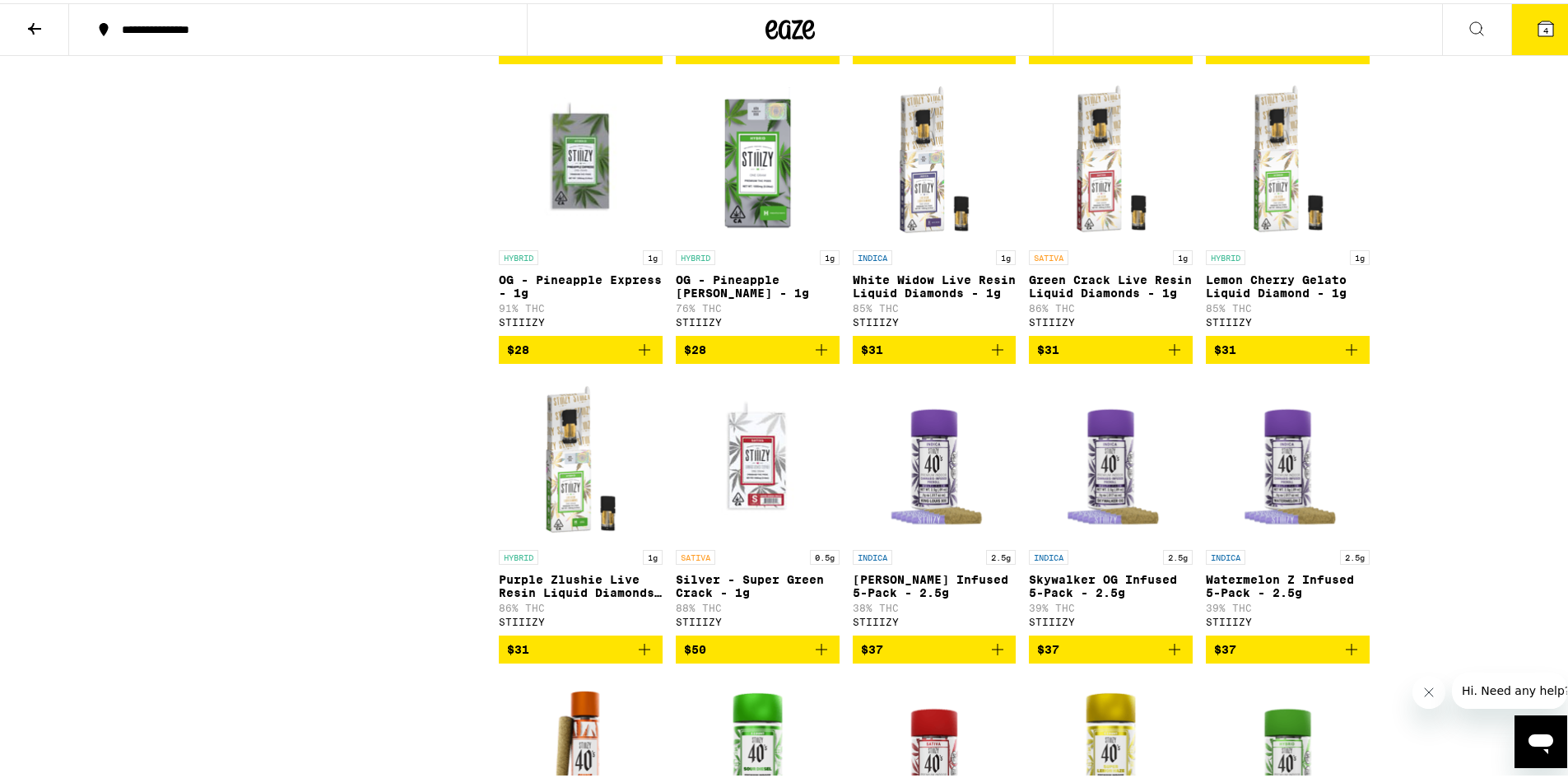
click at [1260, 239] on img "Open page for Lemon Cherry Gelato Liquid Diamond - 1g from STIIIZY" at bounding box center [1288, 156] width 164 height 165
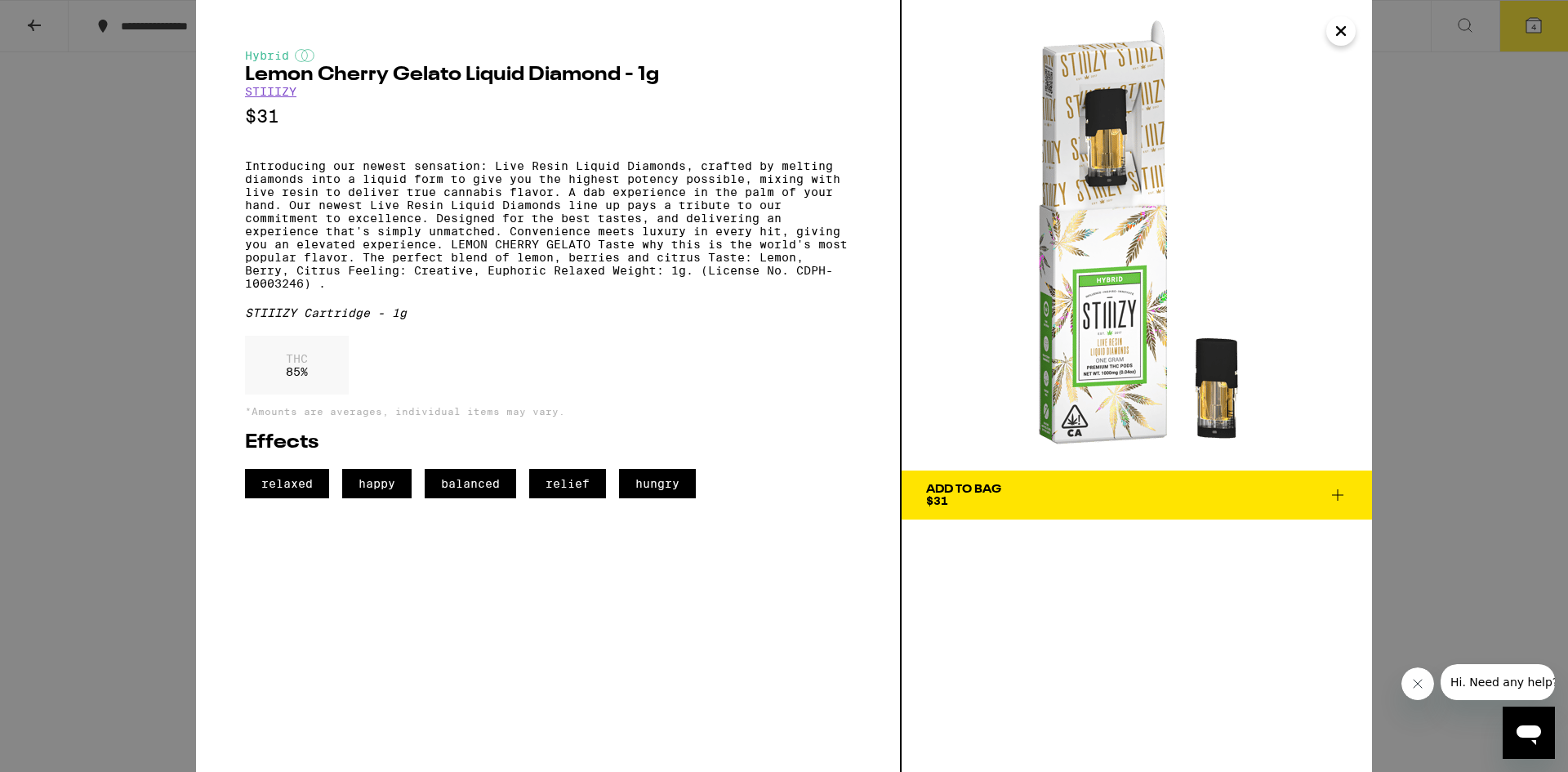
click at [1083, 501] on span "Add To Bag $31" at bounding box center [1136, 495] width 422 height 23
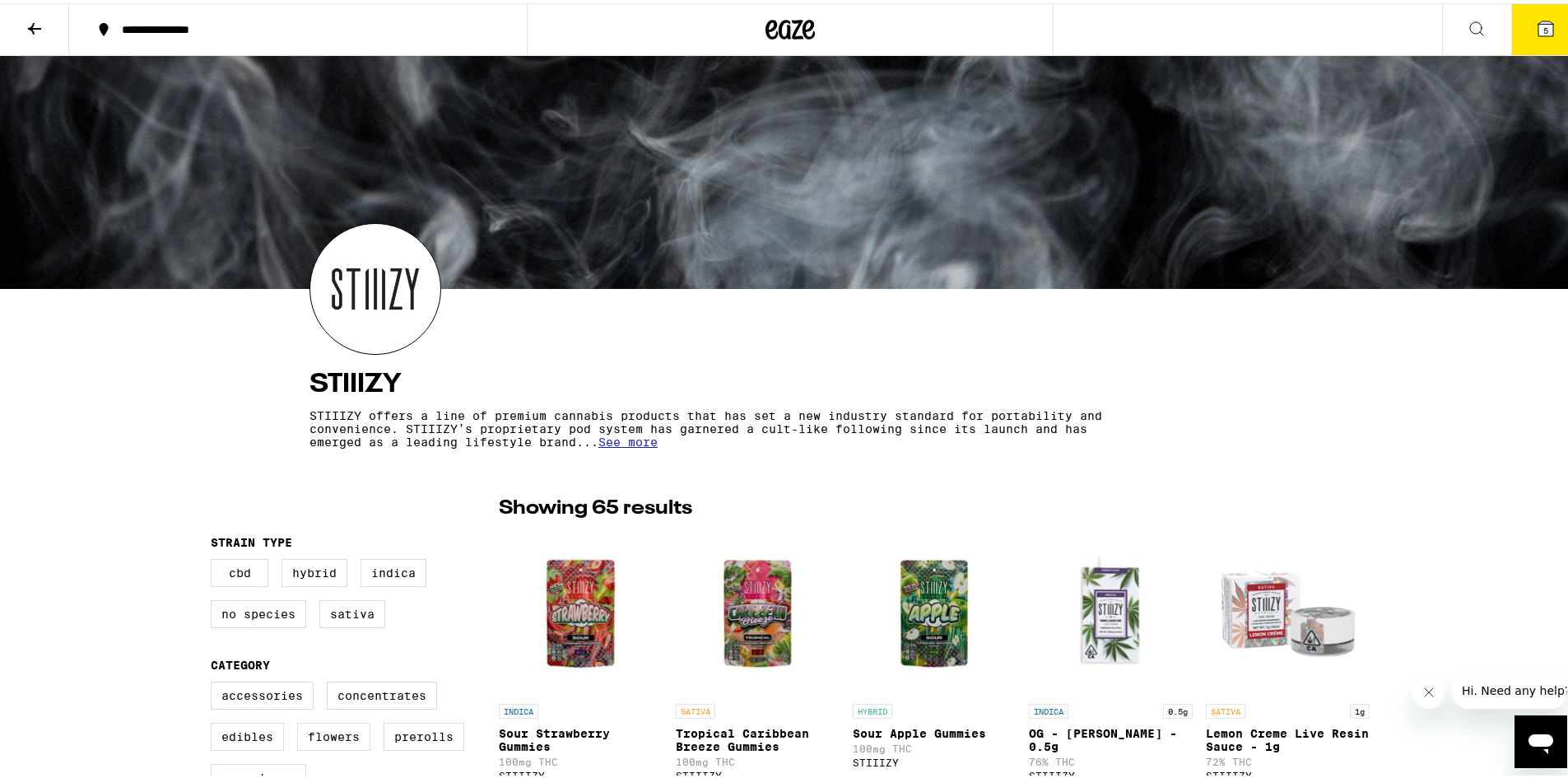
click at [32, 21] on icon at bounding box center [34, 25] width 19 height 19
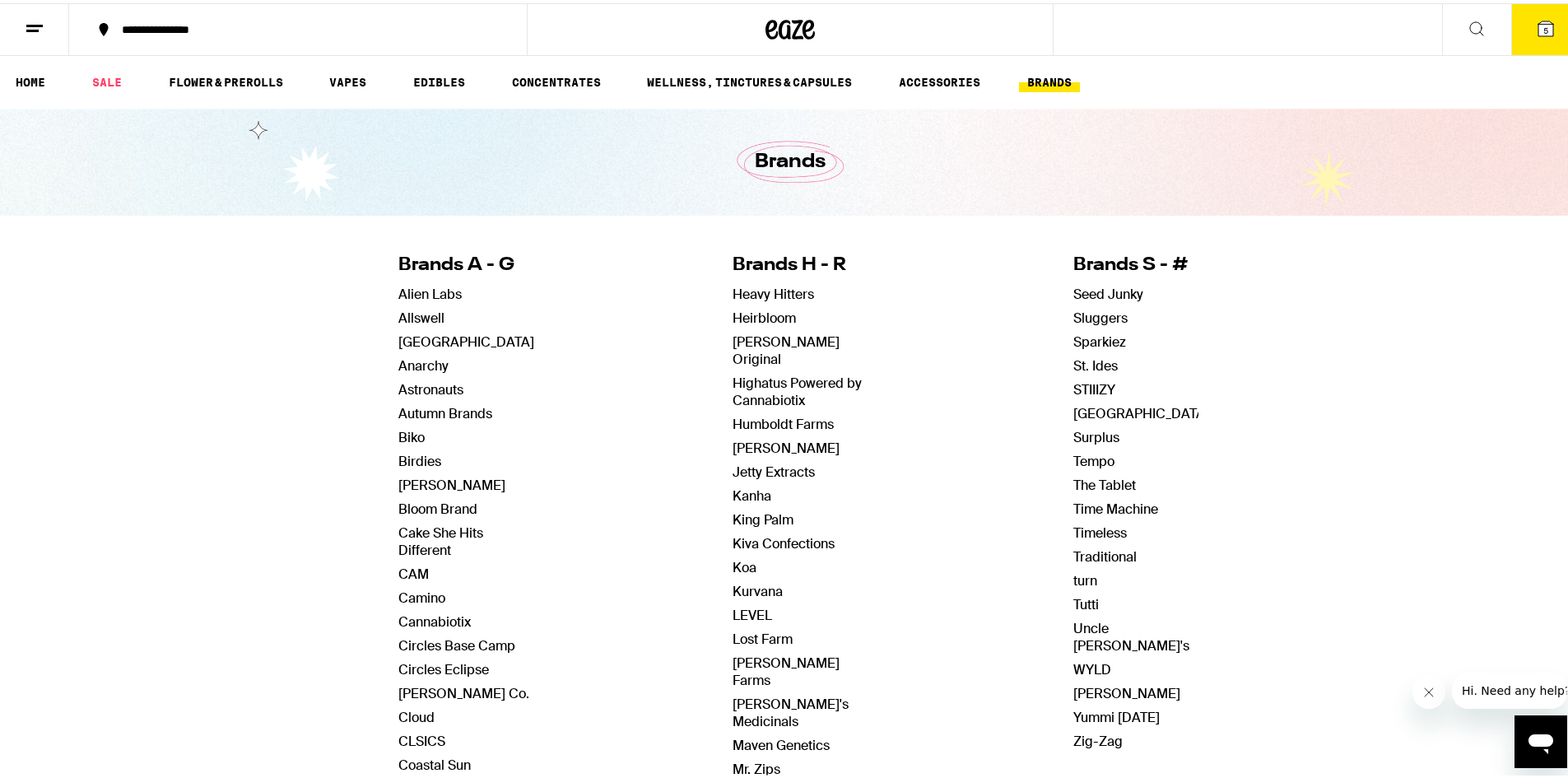
click at [24, 76] on link "HOME" at bounding box center [30, 79] width 46 height 19
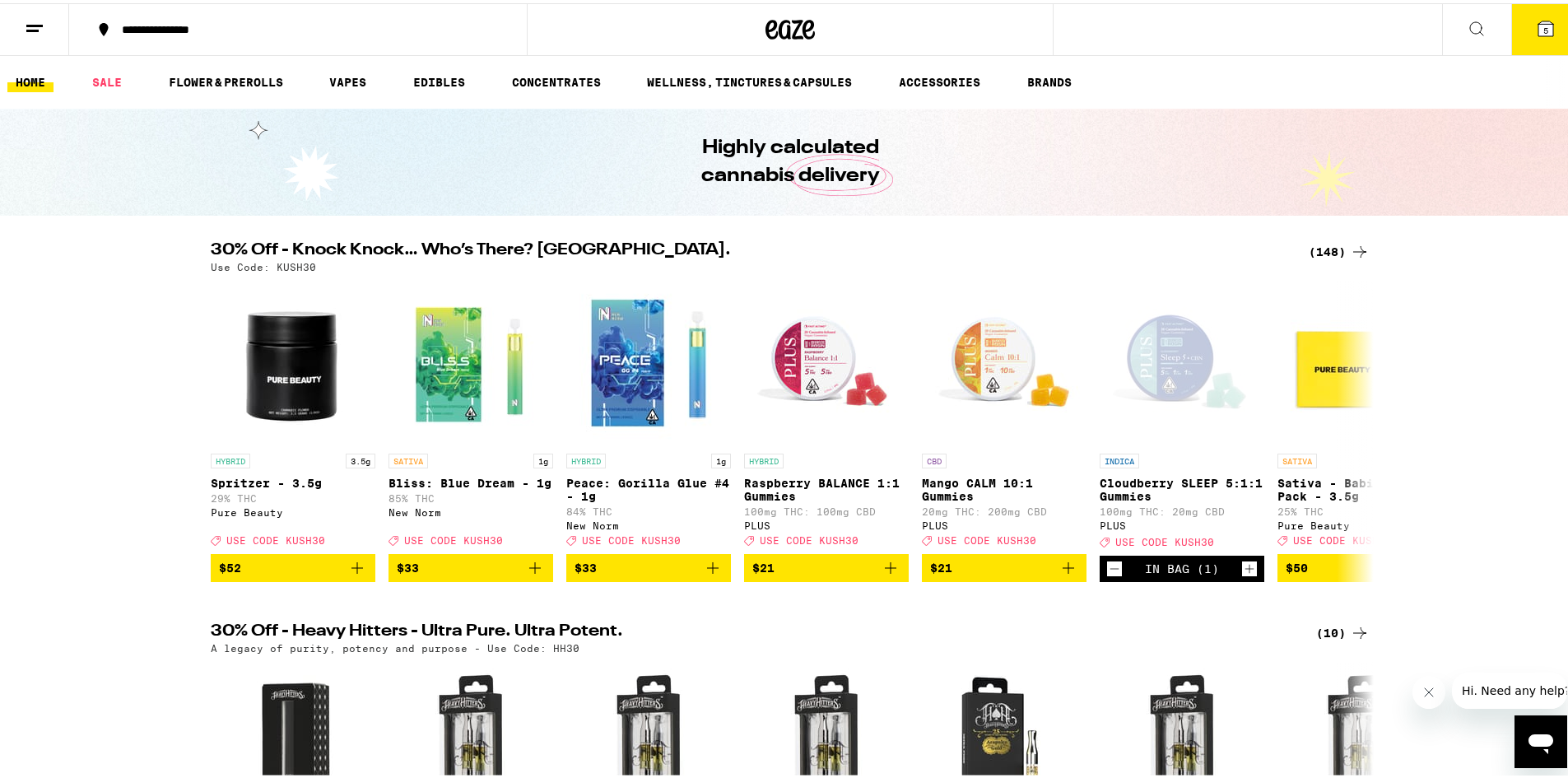
click at [1544, 23] on button "5" at bounding box center [1546, 26] width 69 height 51
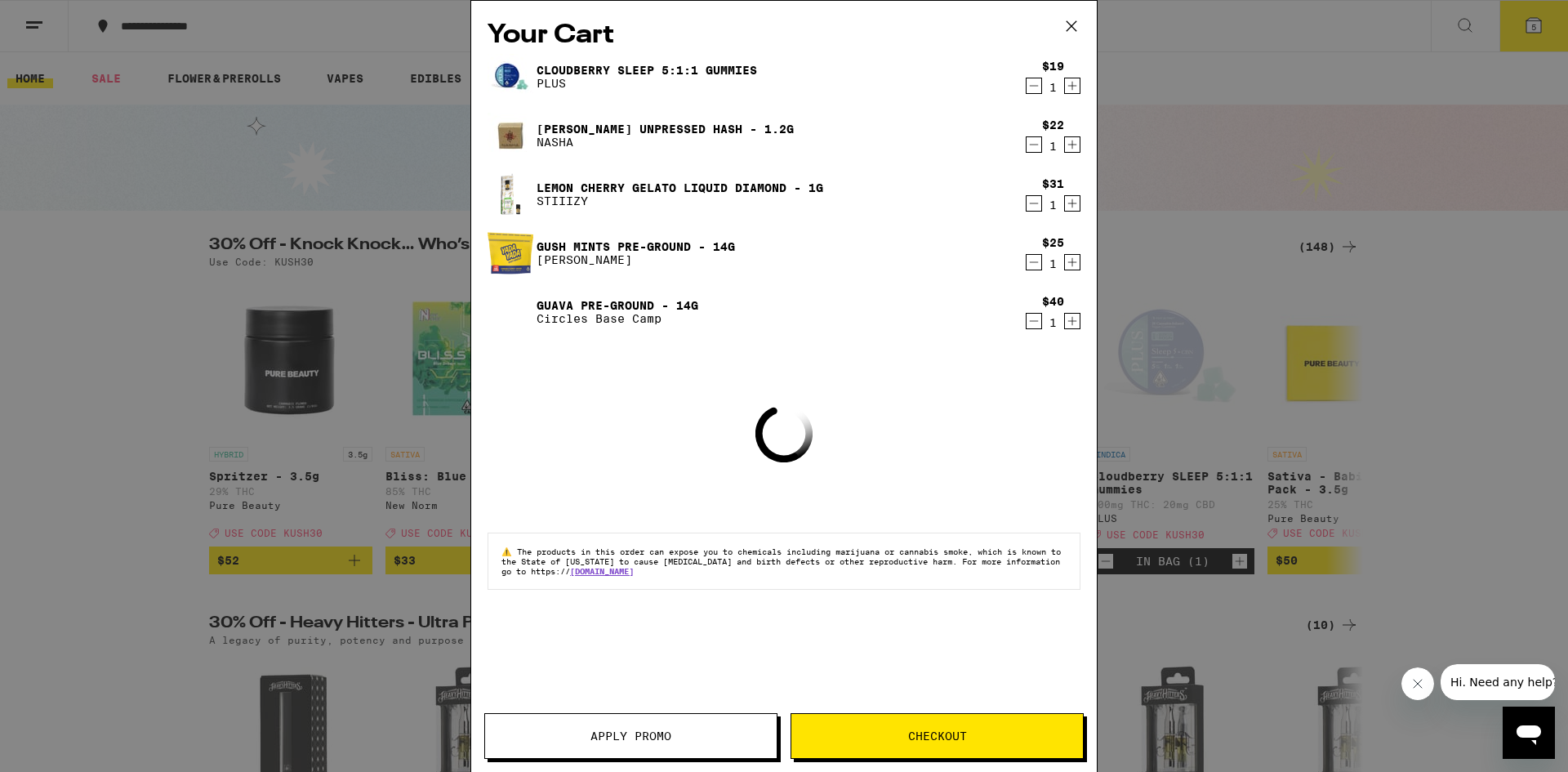
click at [627, 718] on button "Apply Promo" at bounding box center [631, 736] width 293 height 46
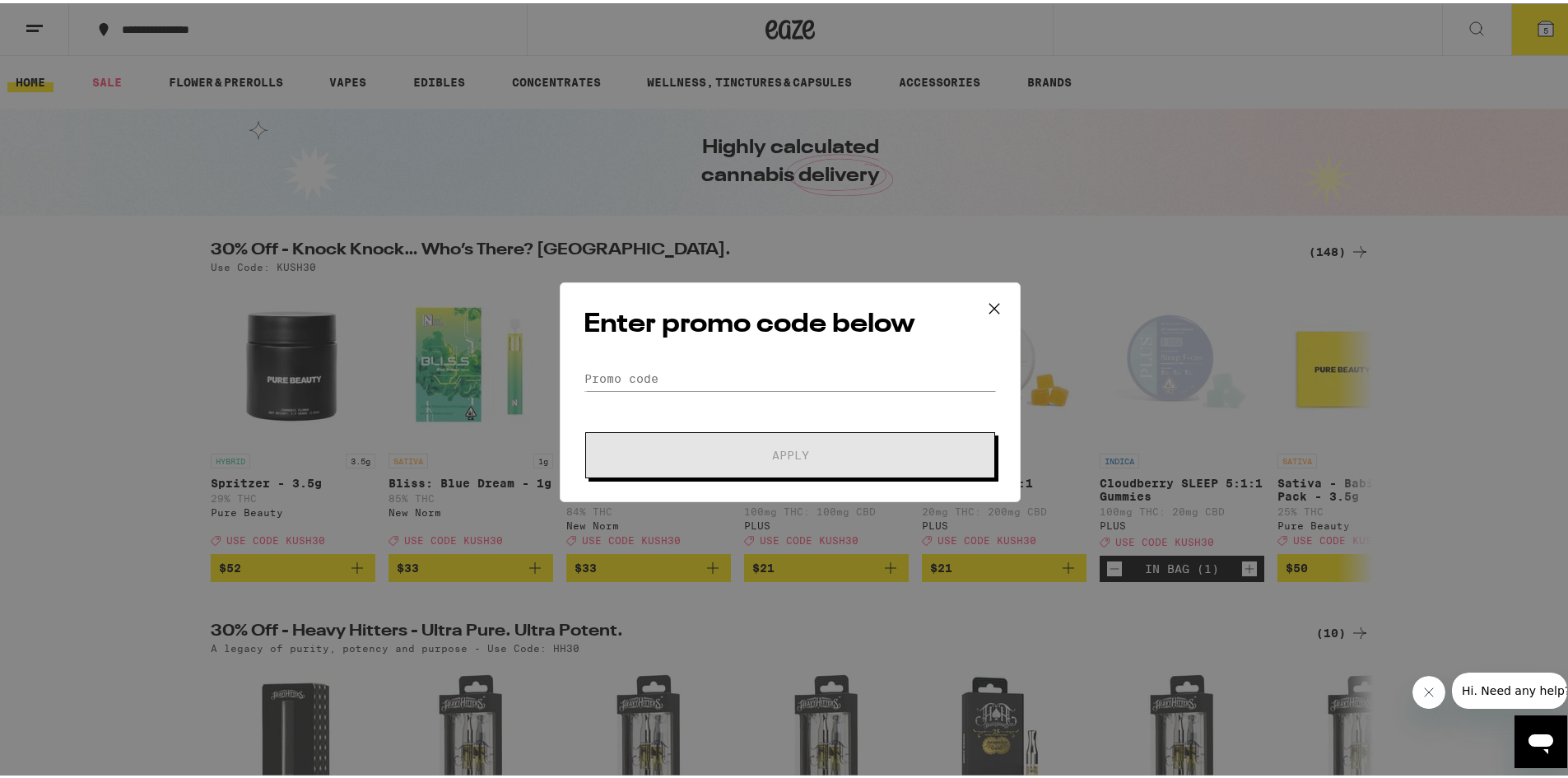
click at [662, 360] on div "Enter promo code below Promo Code Apply" at bounding box center [791, 389] width 461 height 220
click at [655, 372] on input "Promo Code" at bounding box center [790, 375] width 413 height 24
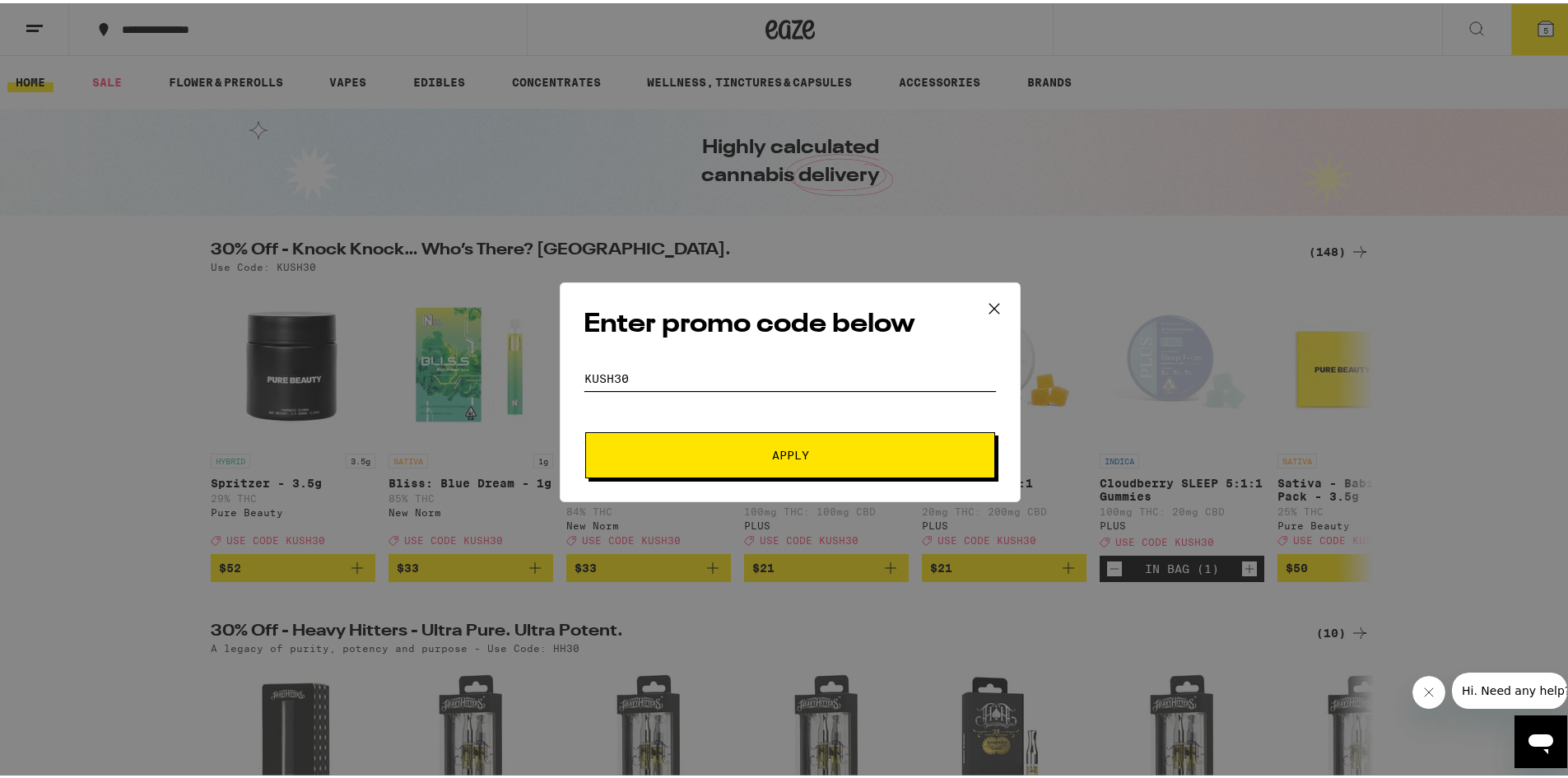
type input "kush30"
click at [721, 438] on button "Apply" at bounding box center [790, 452] width 410 height 46
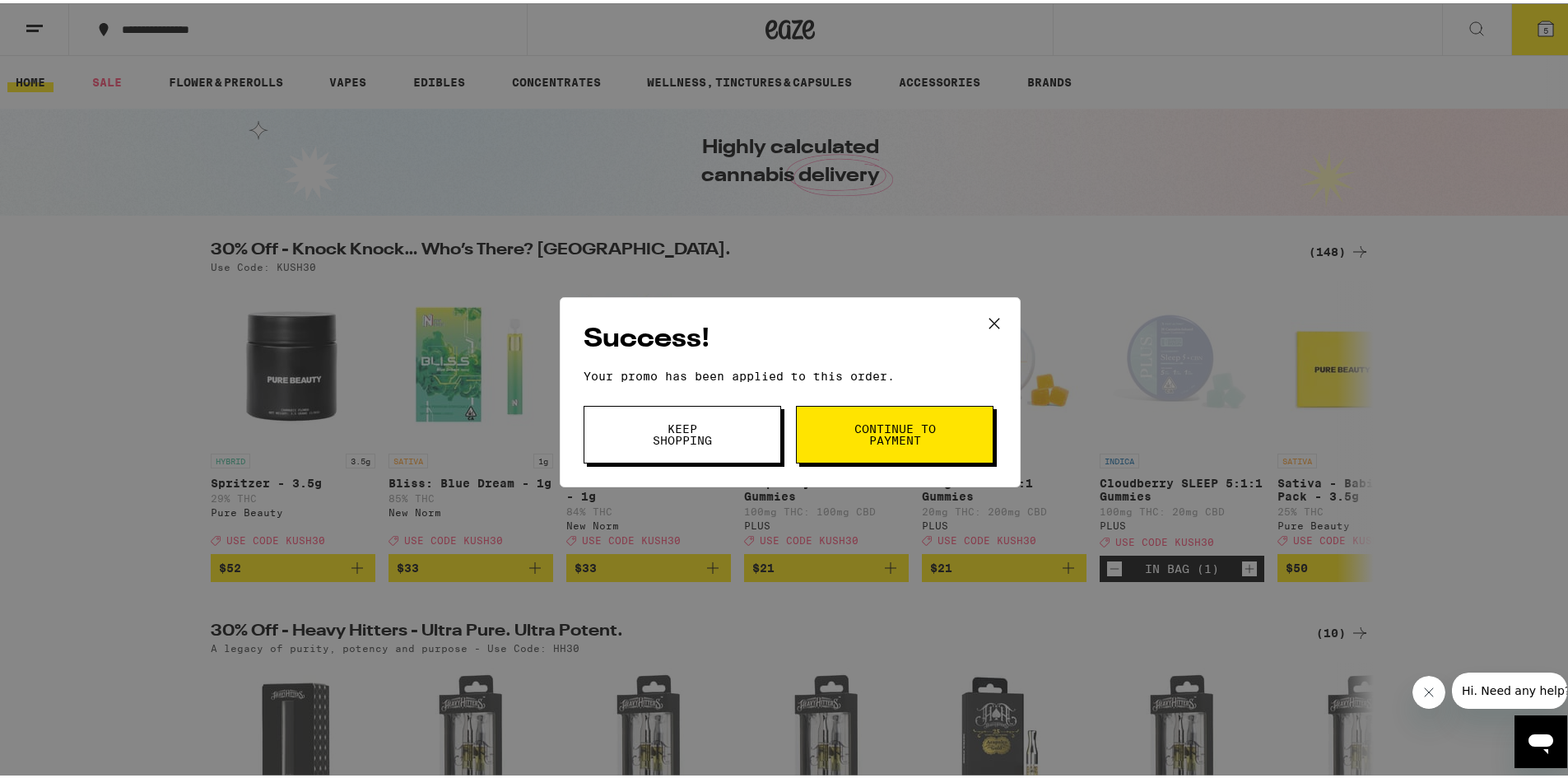
click at [982, 308] on icon at bounding box center [994, 319] width 24 height 24
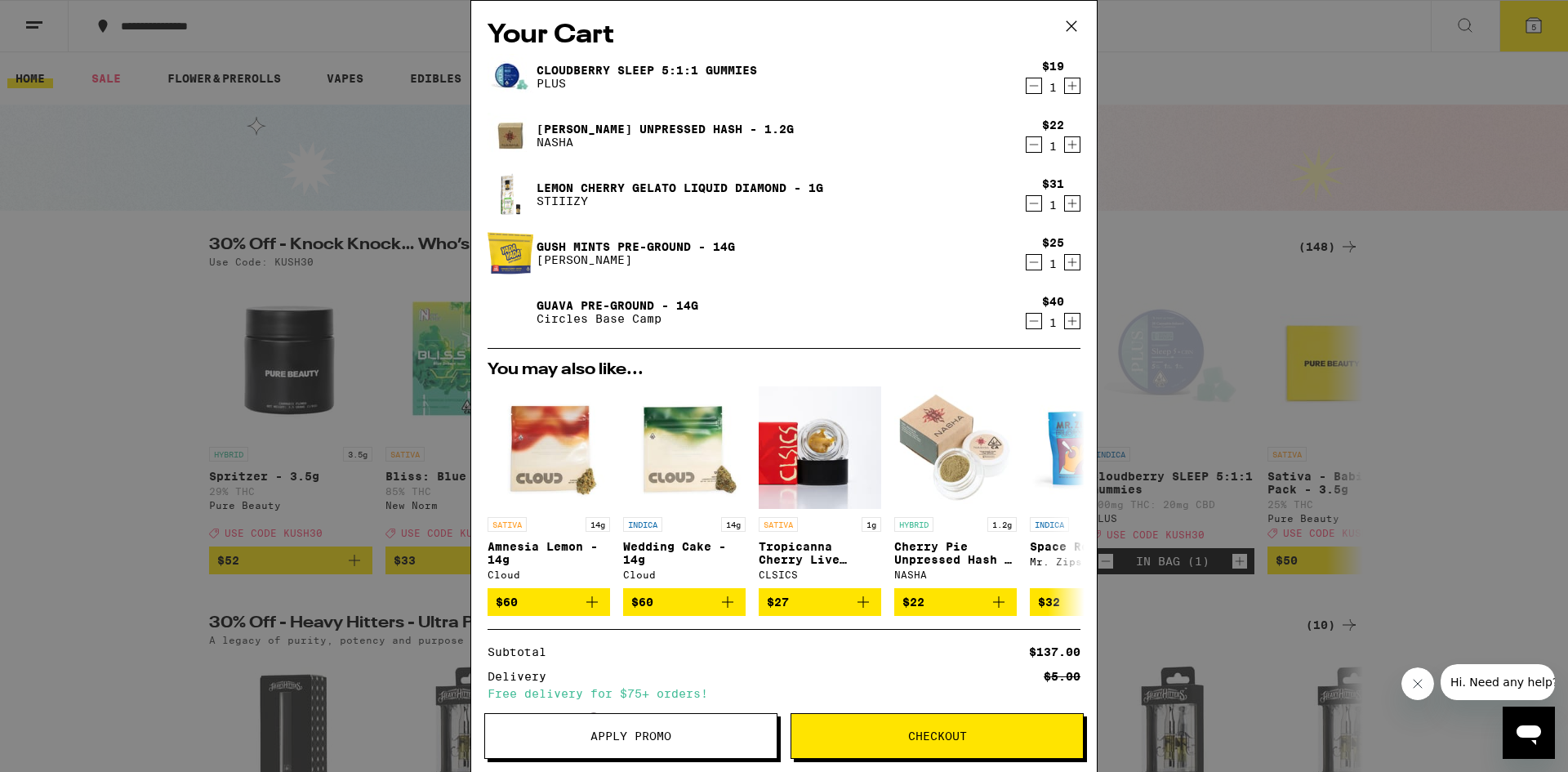
click at [119, 394] on div "Your Cart Cloudberry SLEEP 5:1:1 Gummies PLUS $19 1 [PERSON_NAME] Unpressed Has…" at bounding box center [784, 386] width 1568 height 772
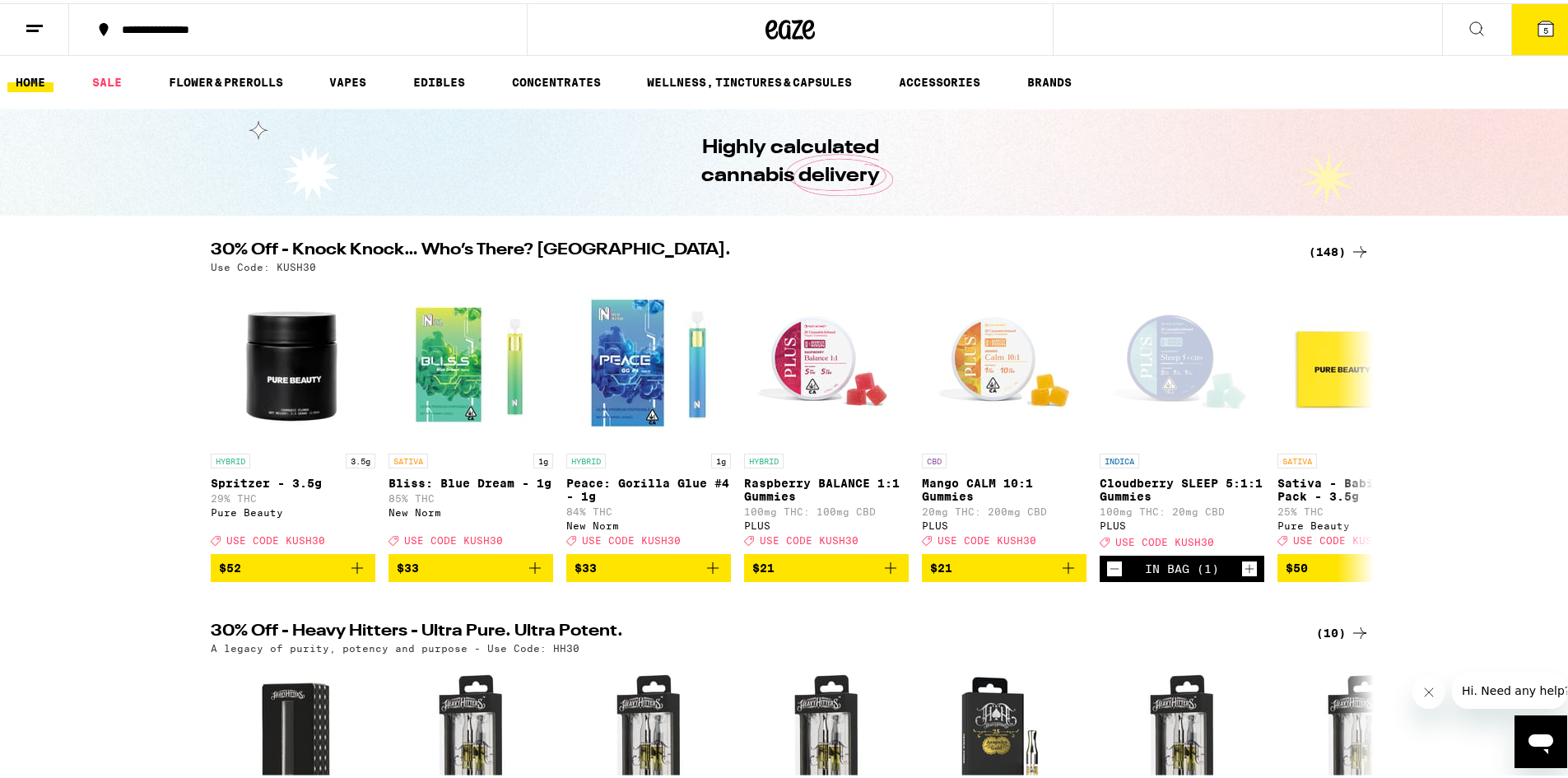
click at [1324, 252] on div "(148)" at bounding box center [1339, 248] width 61 height 19
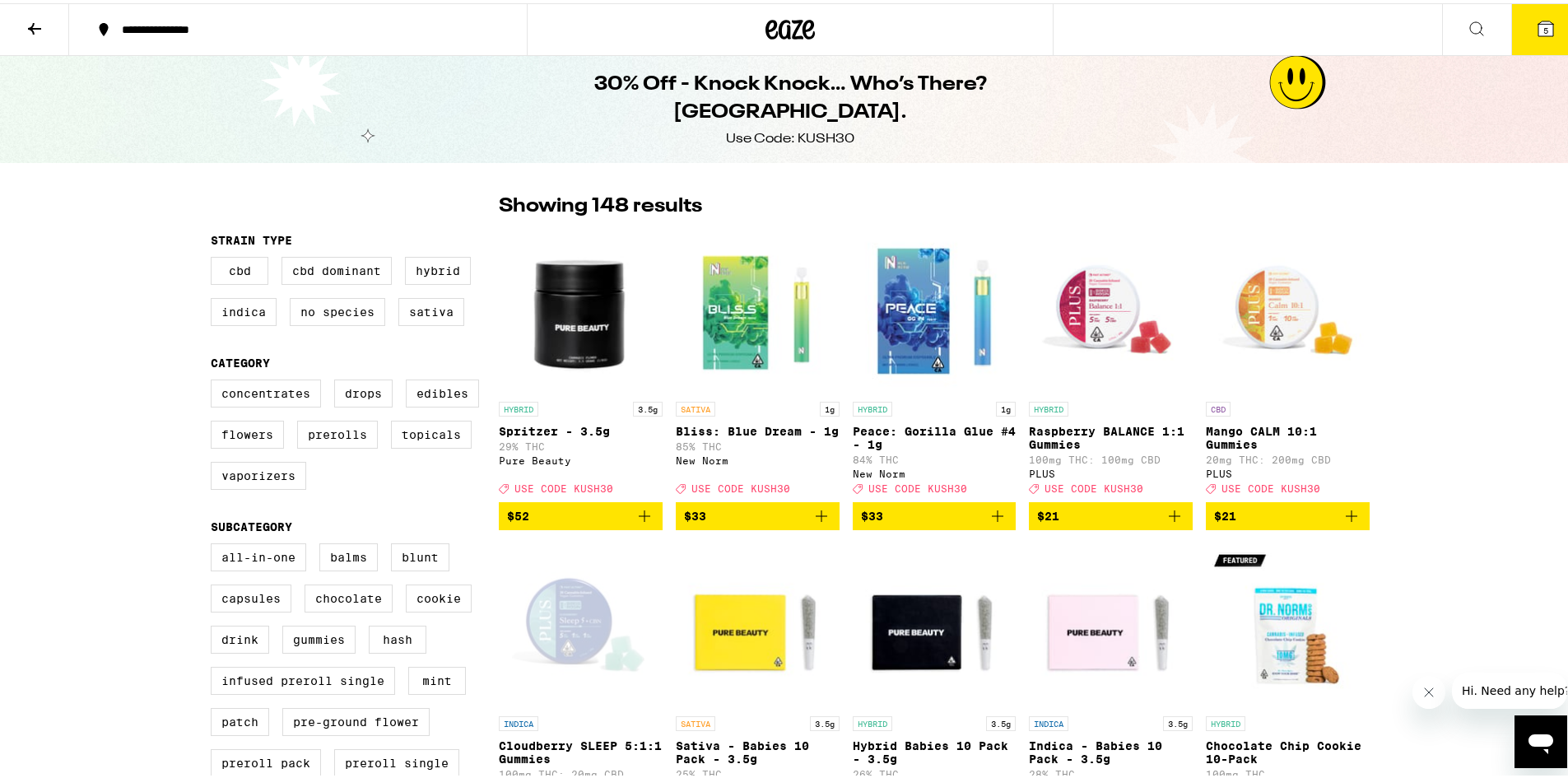
click at [406, 394] on label "Edibles" at bounding box center [442, 389] width 74 height 28
click at [215, 379] on input "Edibles" at bounding box center [214, 378] width 1 height 1
checkbox input "true"
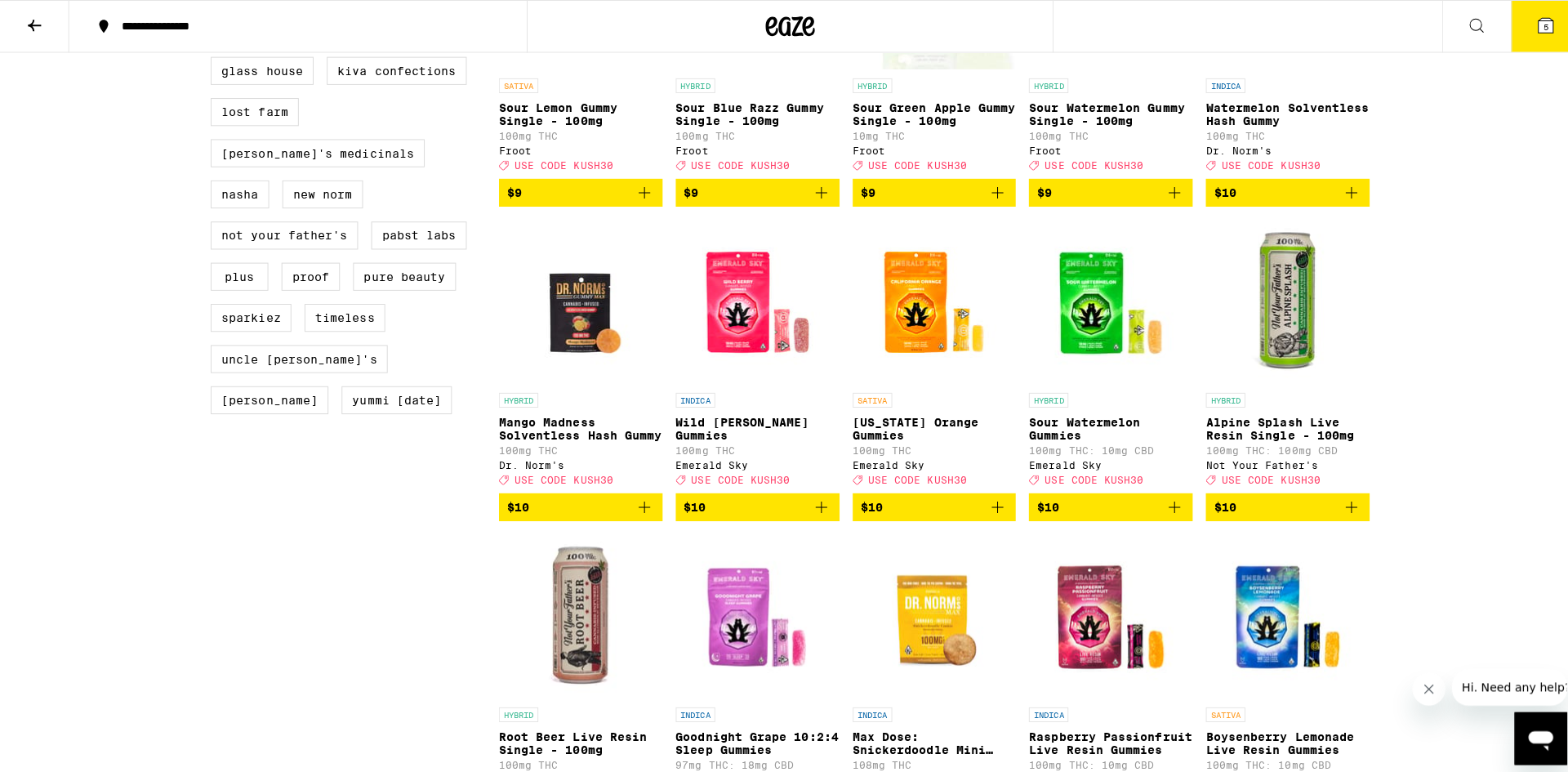
scroll to position [1256, 0]
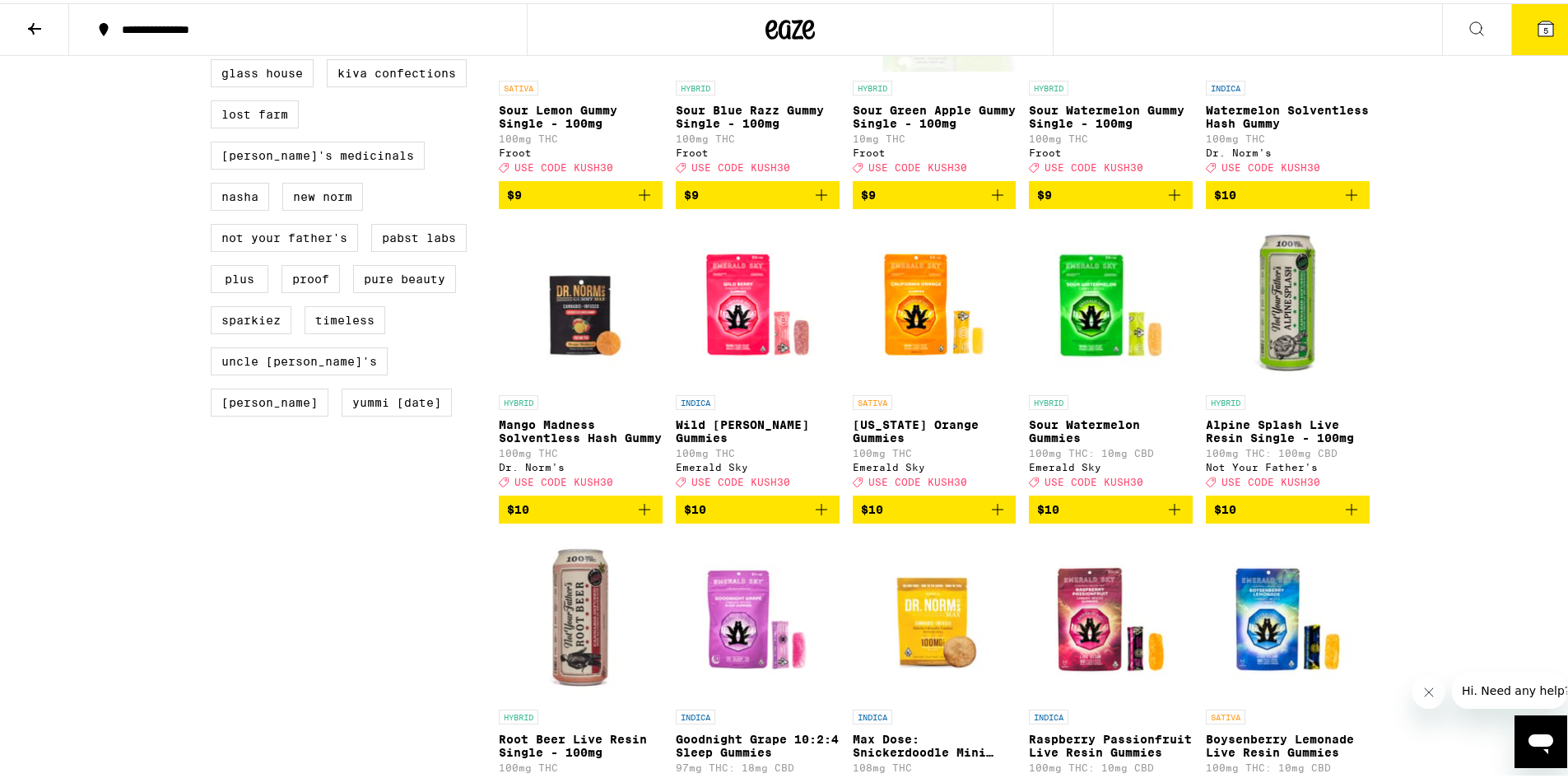
click at [1165, 516] on icon "Add to bag" at bounding box center [1174, 506] width 19 height 19
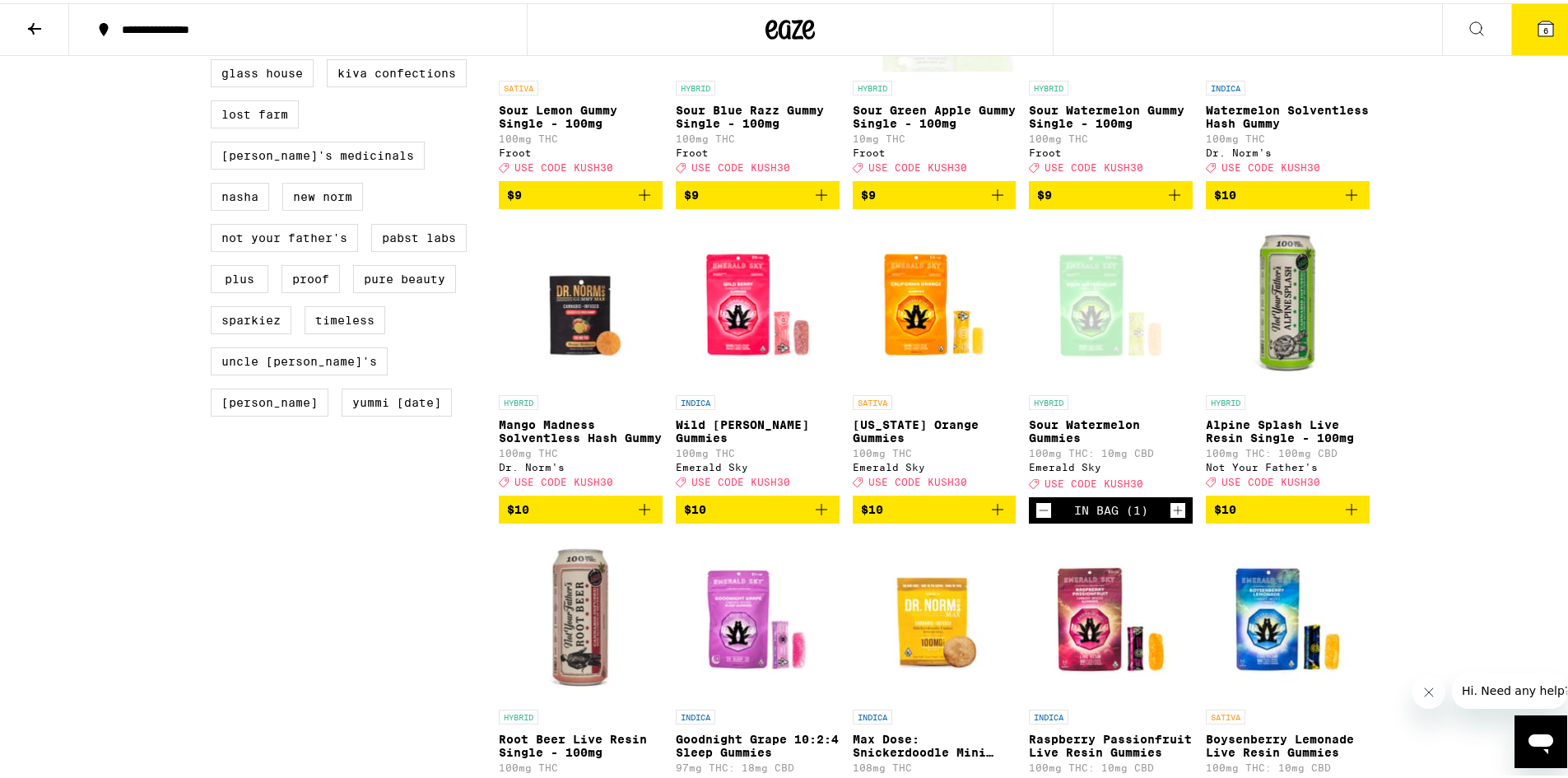
click at [814, 516] on icon "Add to bag" at bounding box center [821, 506] width 19 height 19
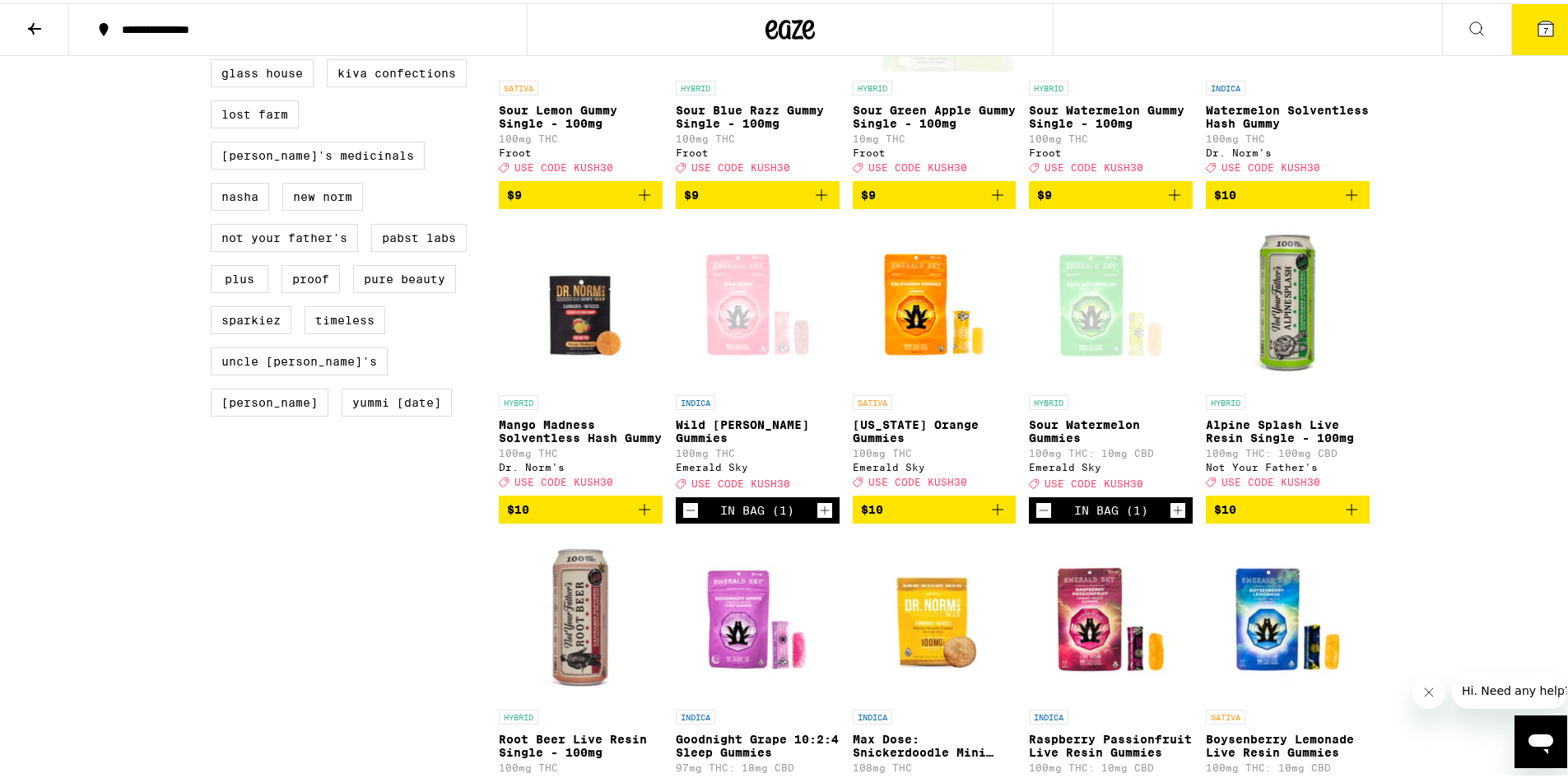
click at [1530, 35] on button "7" at bounding box center [1546, 26] width 69 height 51
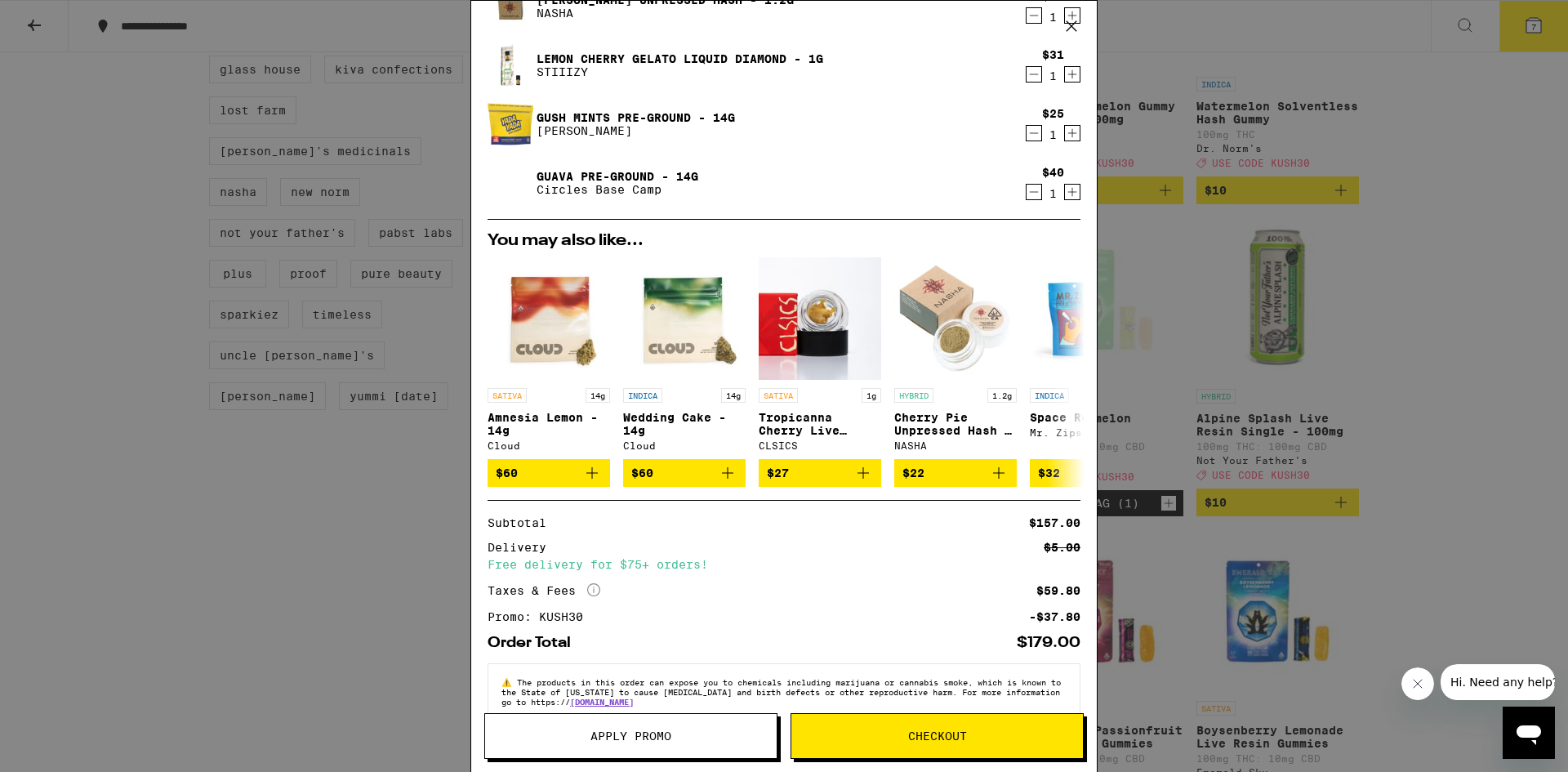
scroll to position [283, 0]
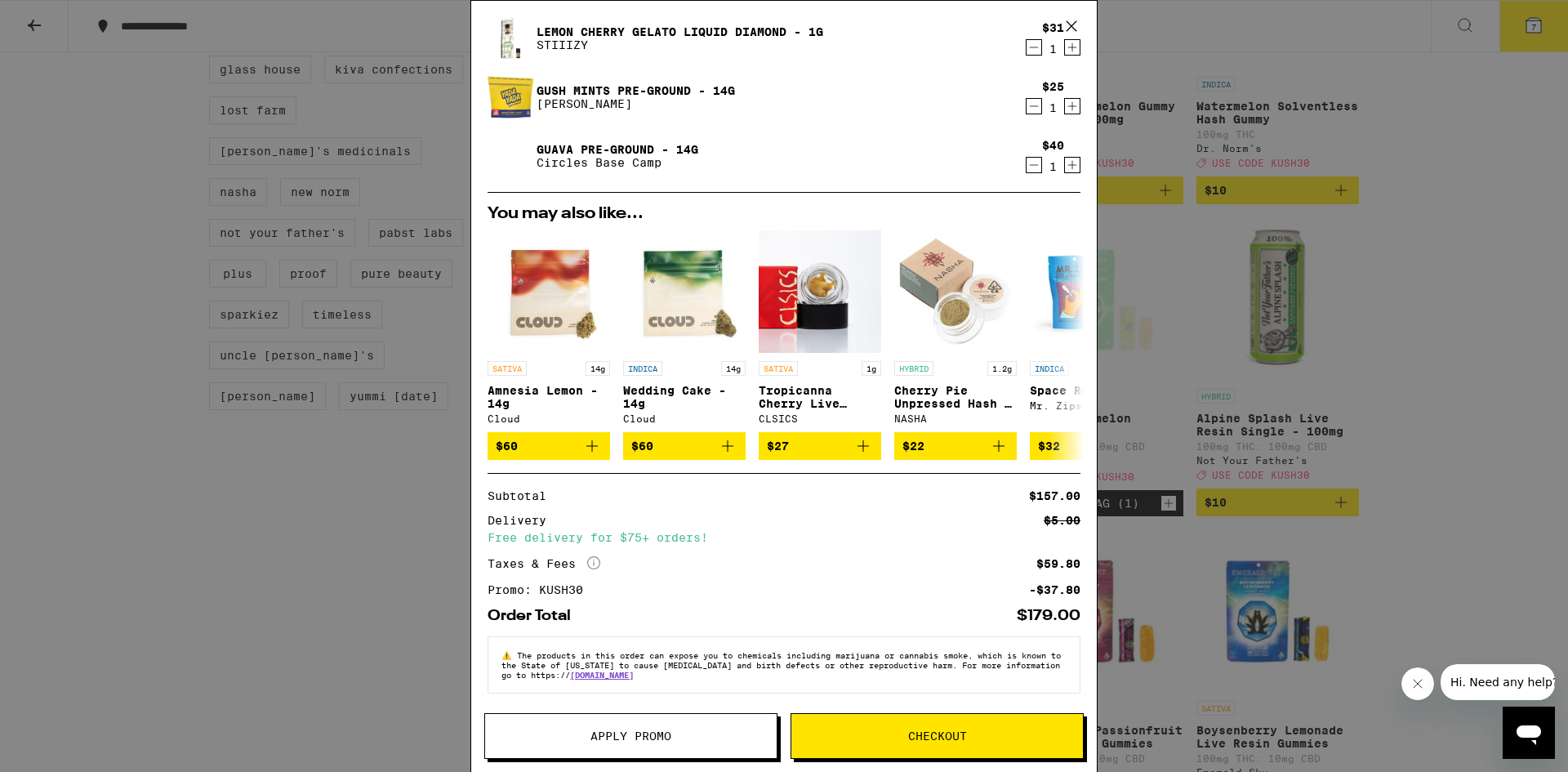
click at [927, 738] on span "Checkout" at bounding box center [938, 736] width 59 height 12
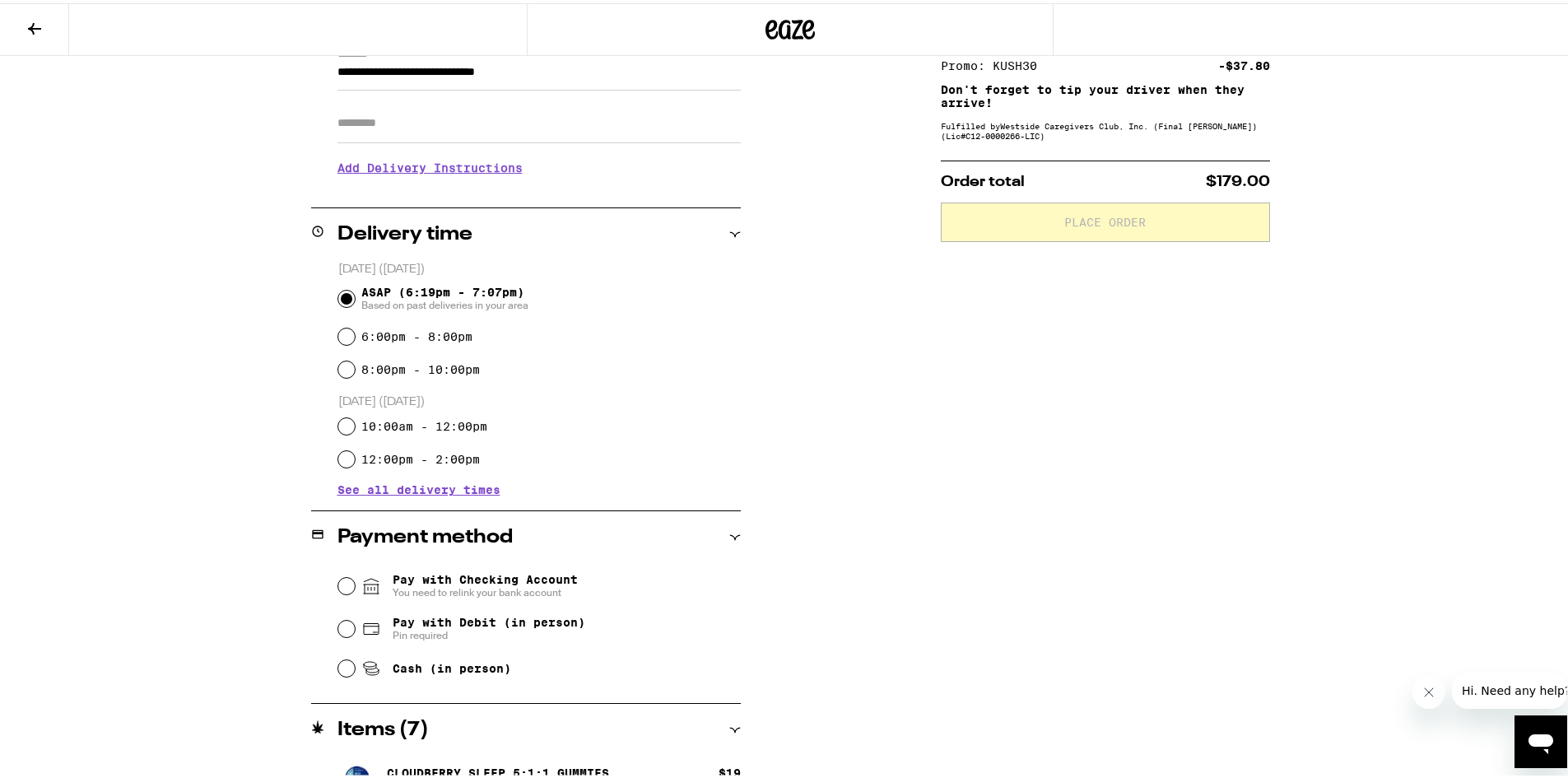
scroll to position [260, 0]
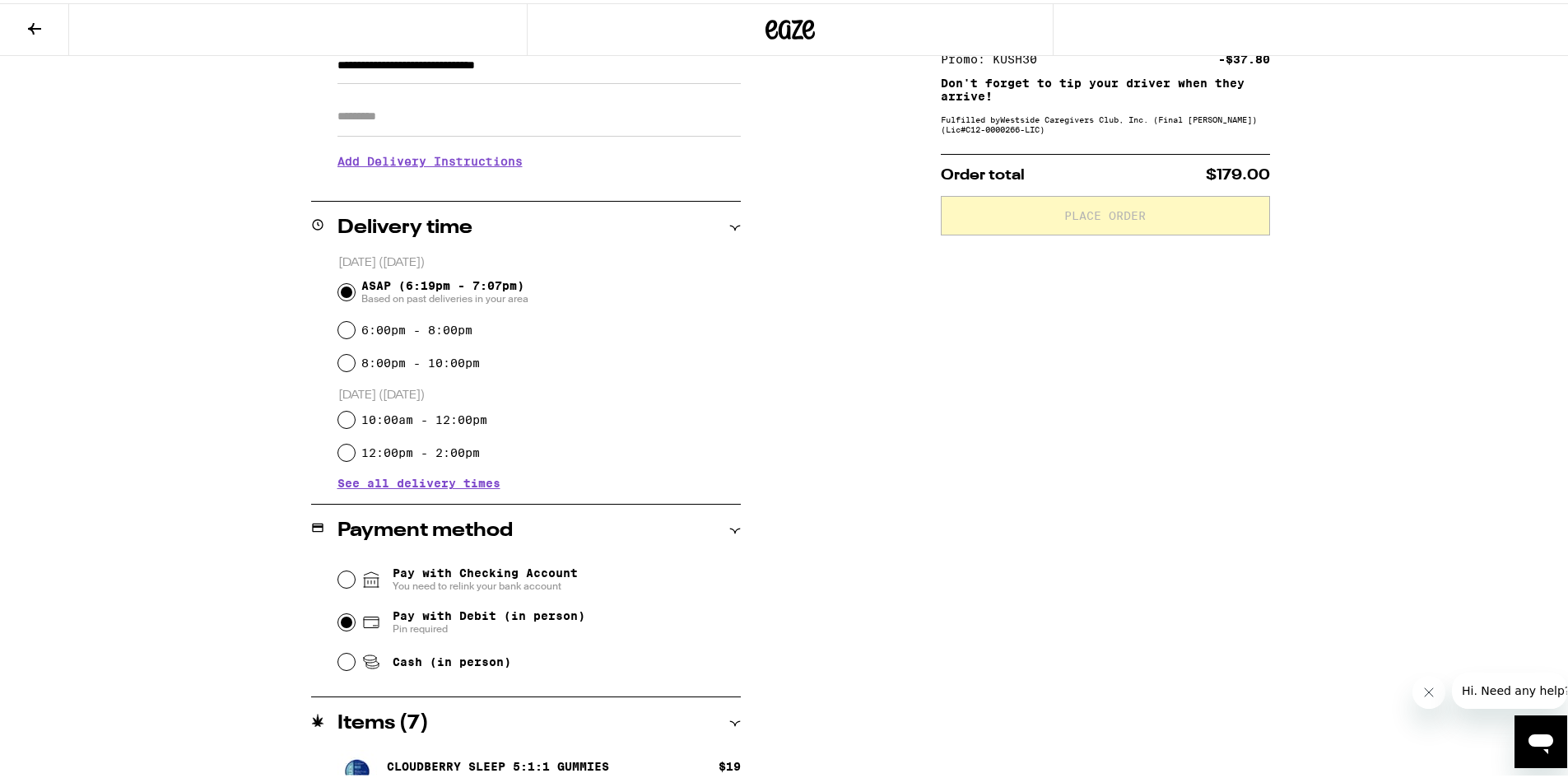
click at [341, 622] on input "Pay with Debit (in person) Pin required" at bounding box center [346, 618] width 16 height 16
radio input "true"
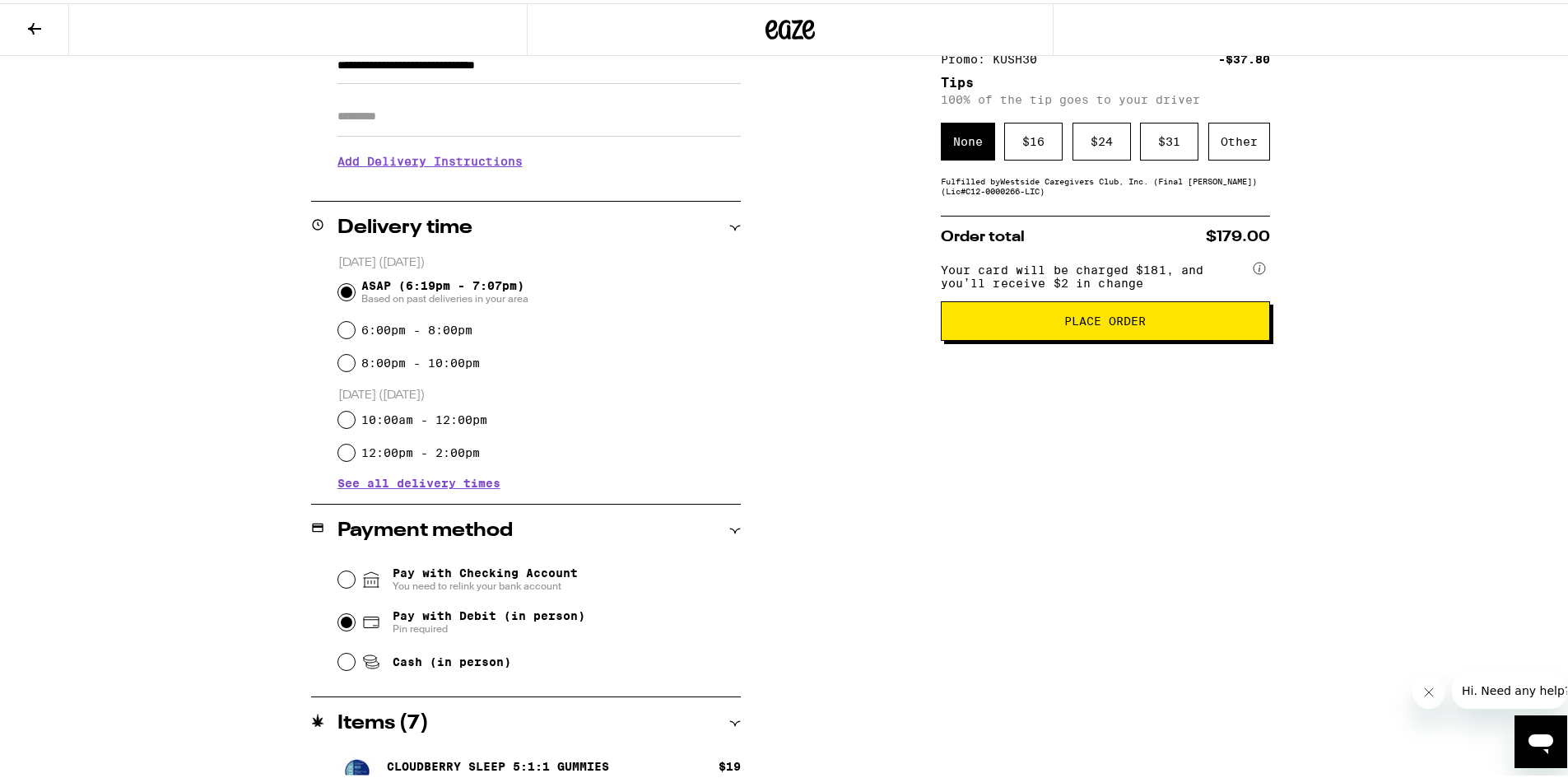
click at [1232, 139] on div "Other" at bounding box center [1239, 138] width 62 height 38
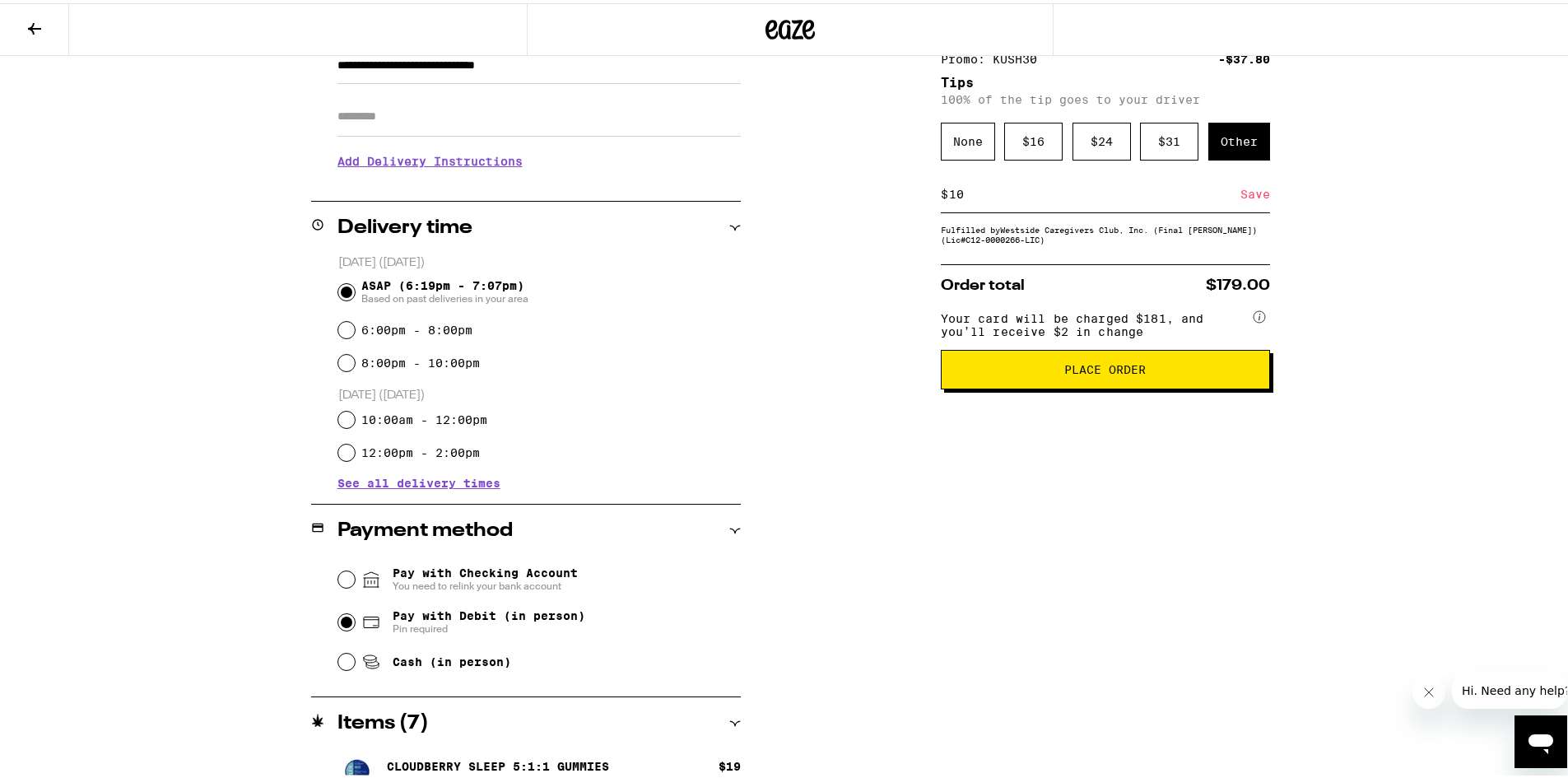
type input "10"
click at [1244, 194] on div "Save" at bounding box center [1255, 191] width 30 height 36
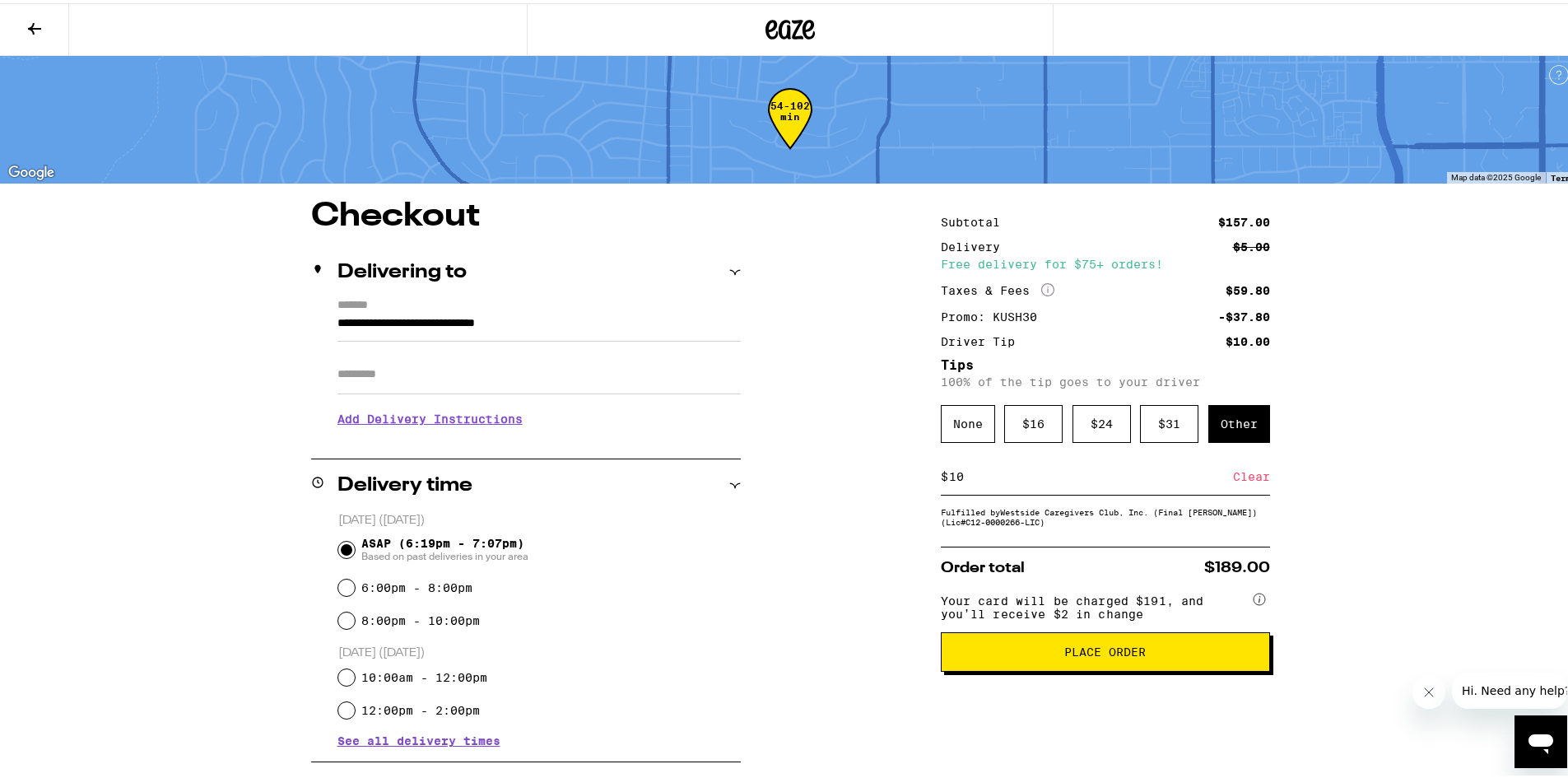
scroll to position [0, 0]
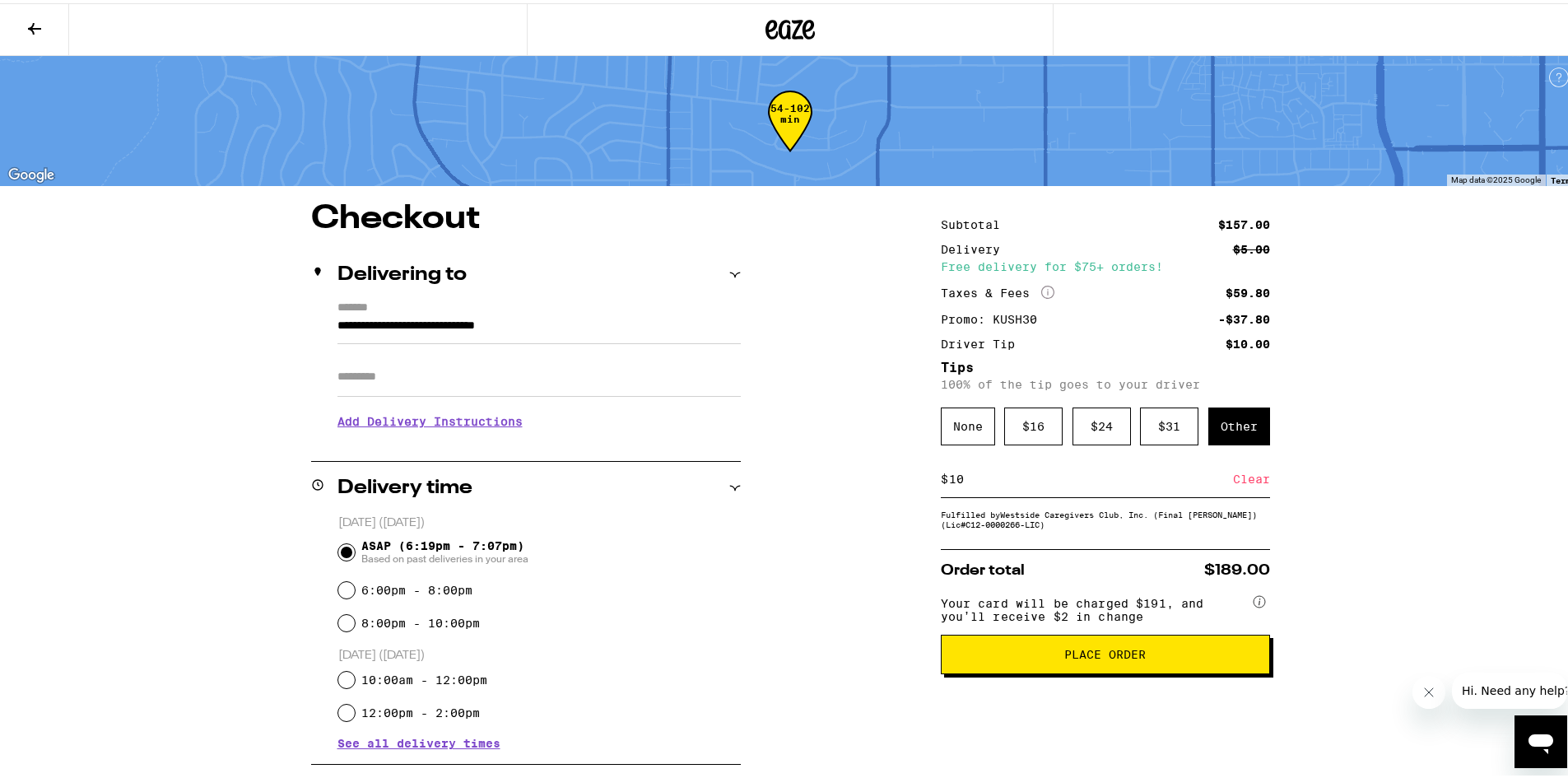
click at [1107, 657] on span "Place Order" at bounding box center [1105, 651] width 81 height 12
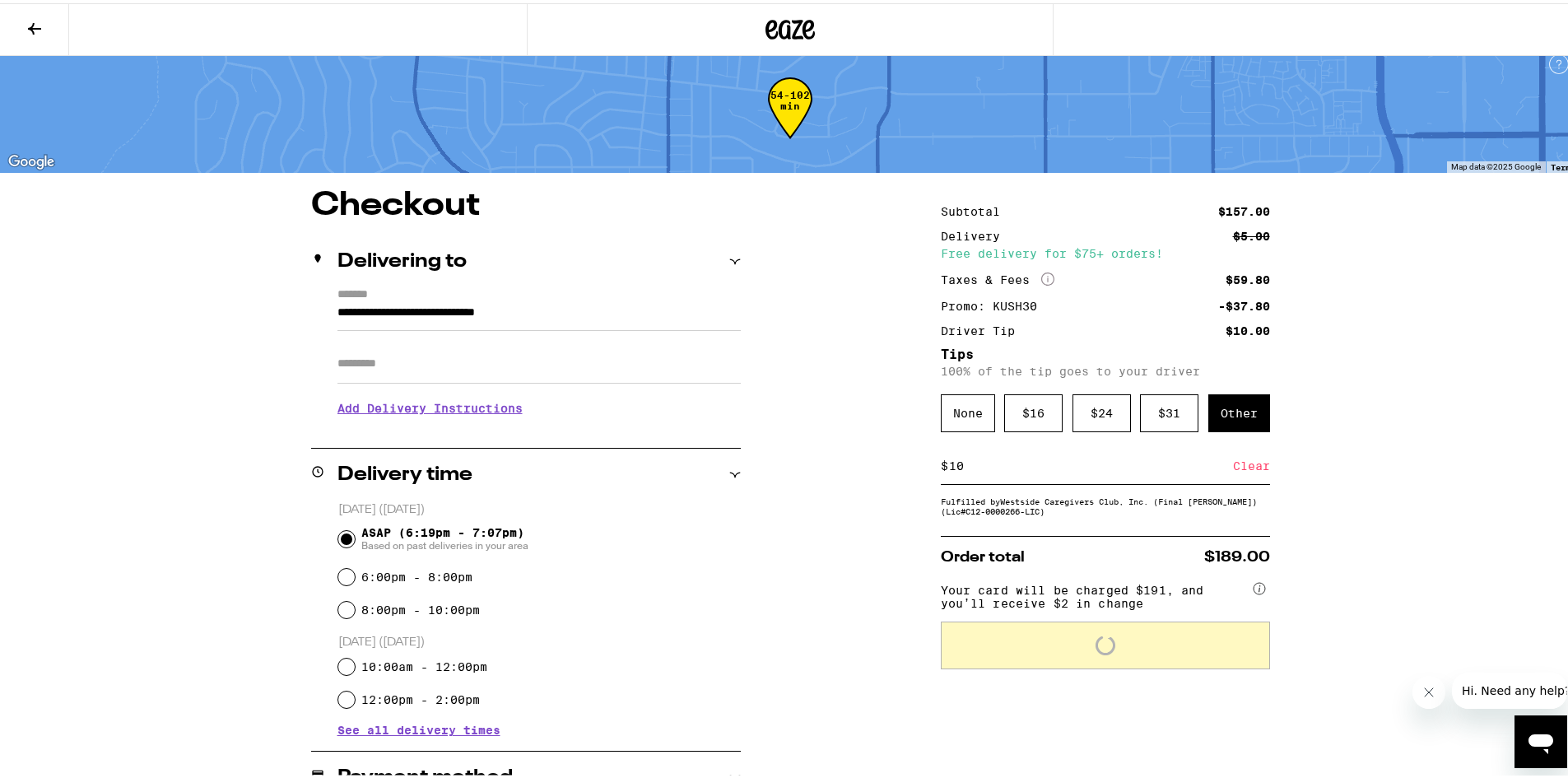
scroll to position [27, 0]
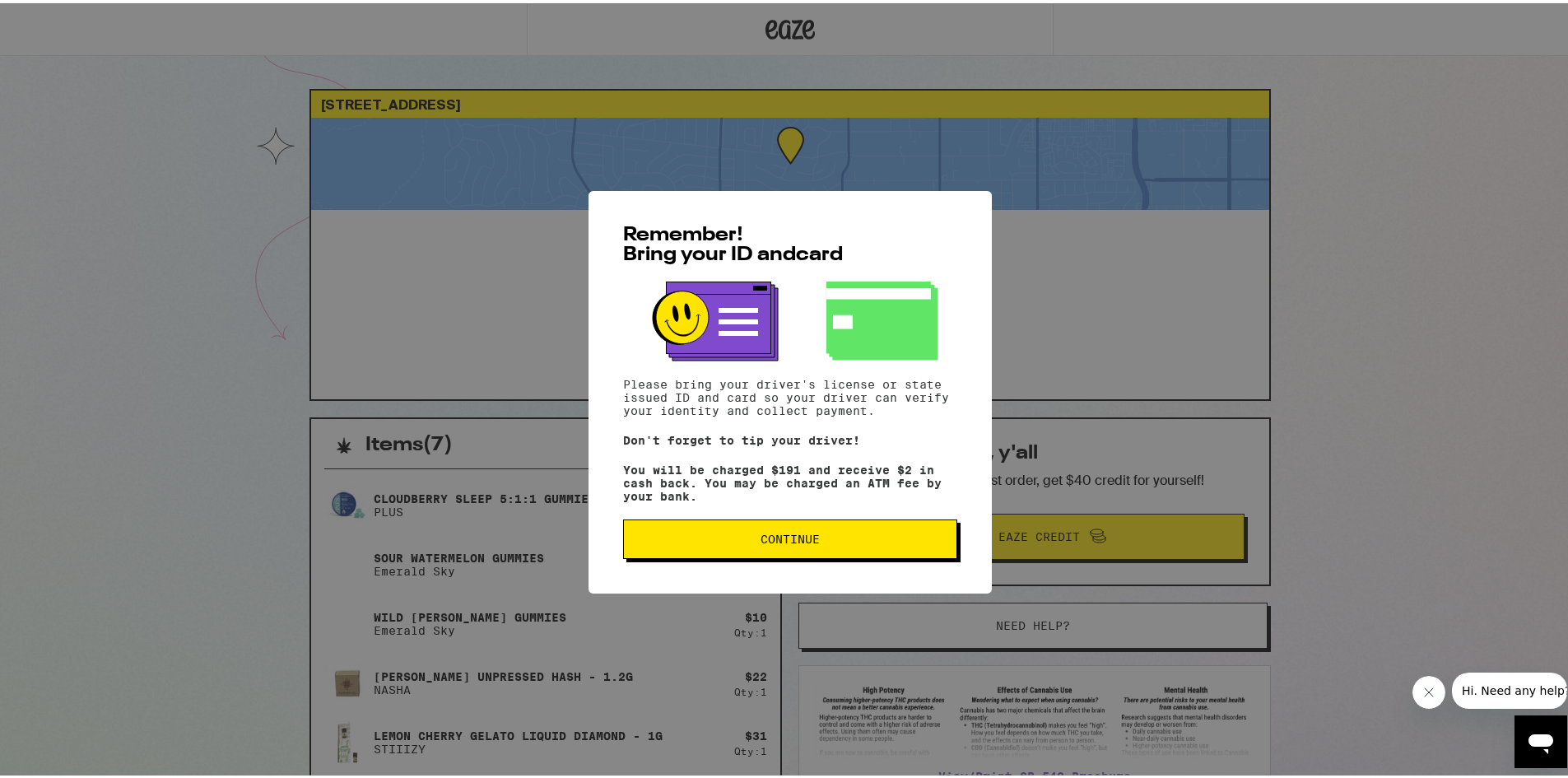
click at [773, 555] on button "Continue" at bounding box center [791, 536] width 335 height 40
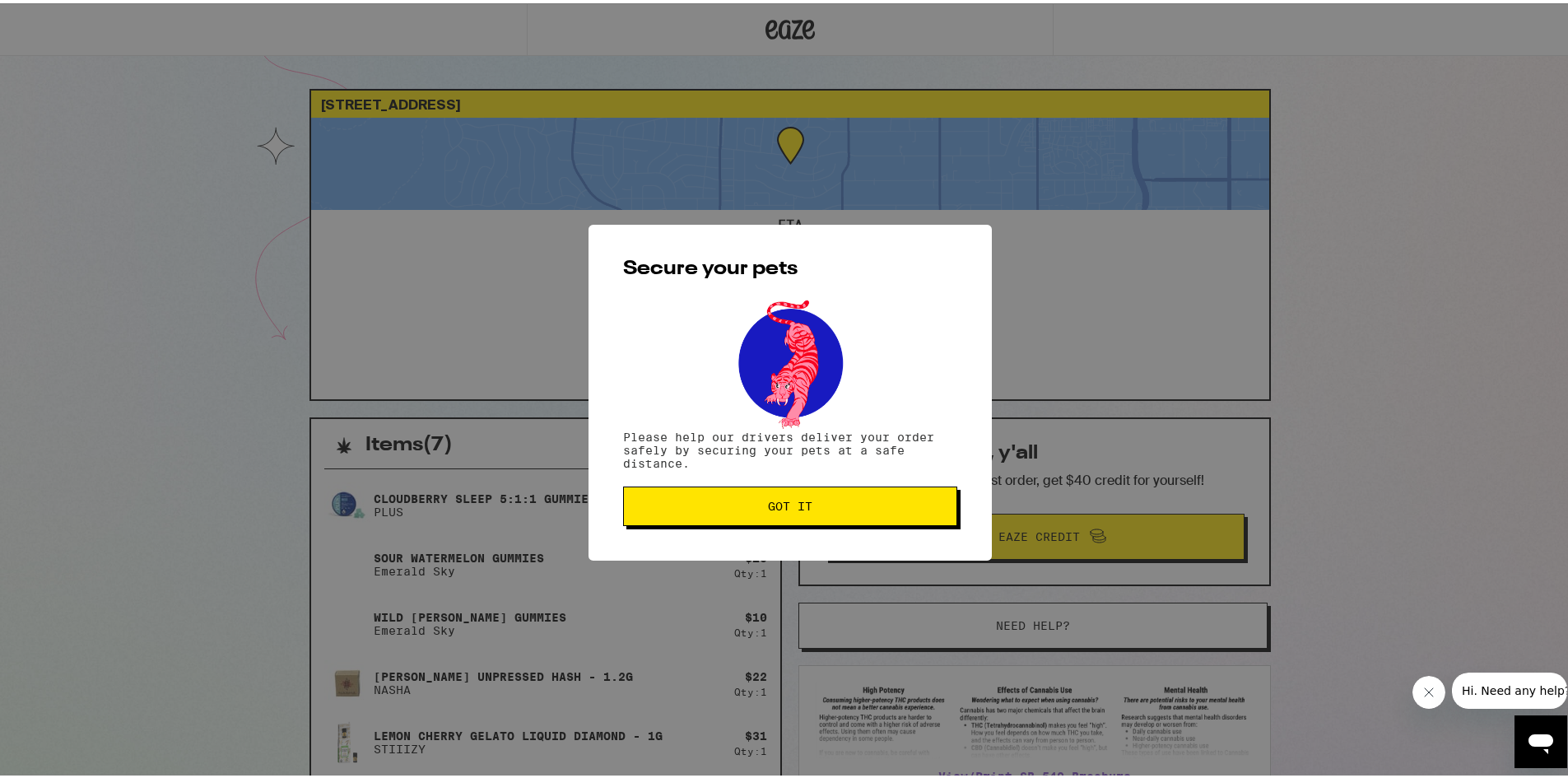
click at [778, 505] on span "Got it" at bounding box center [790, 503] width 45 height 12
